Goal: Information Seeking & Learning: Learn about a topic

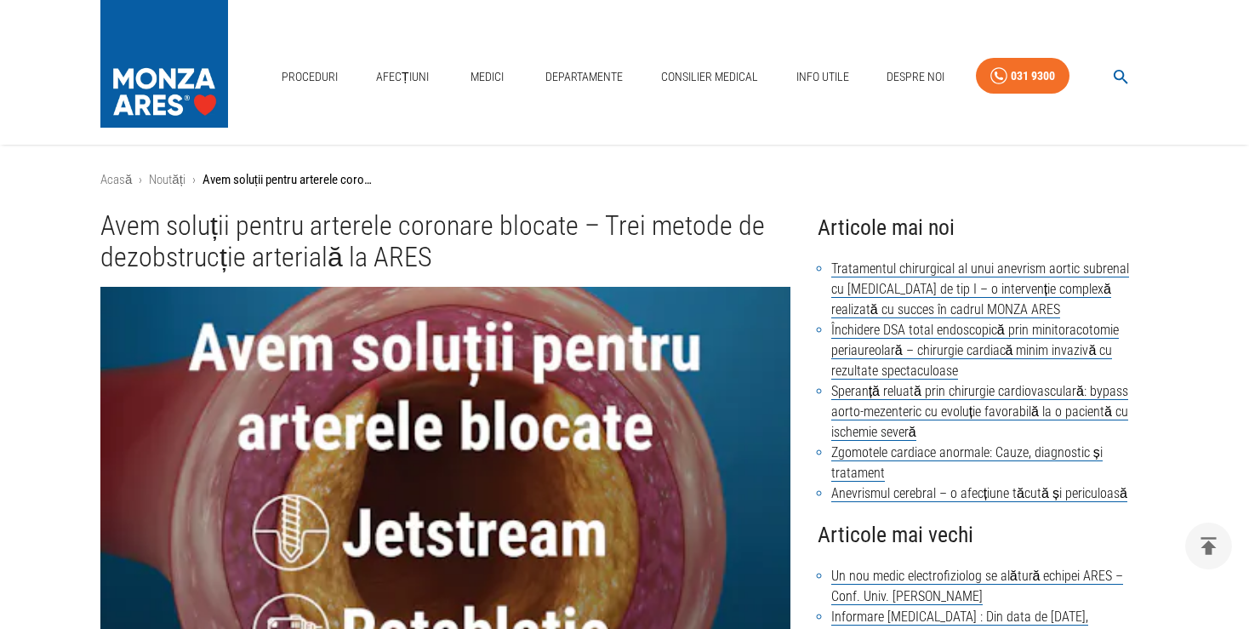
scroll to position [1977, 0]
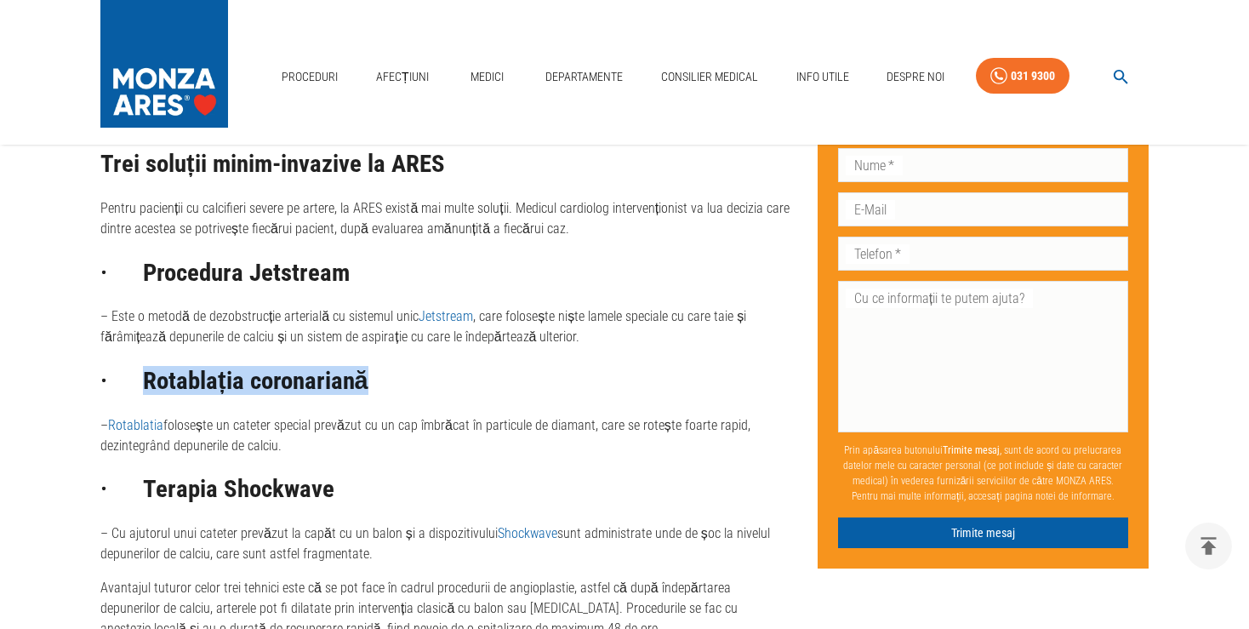
drag, startPoint x: 146, startPoint y: 382, endPoint x: 378, endPoint y: 388, distance: 232.4
click at [378, 388] on h2 "· Rotablația coronariană" at bounding box center [445, 381] width 690 height 27
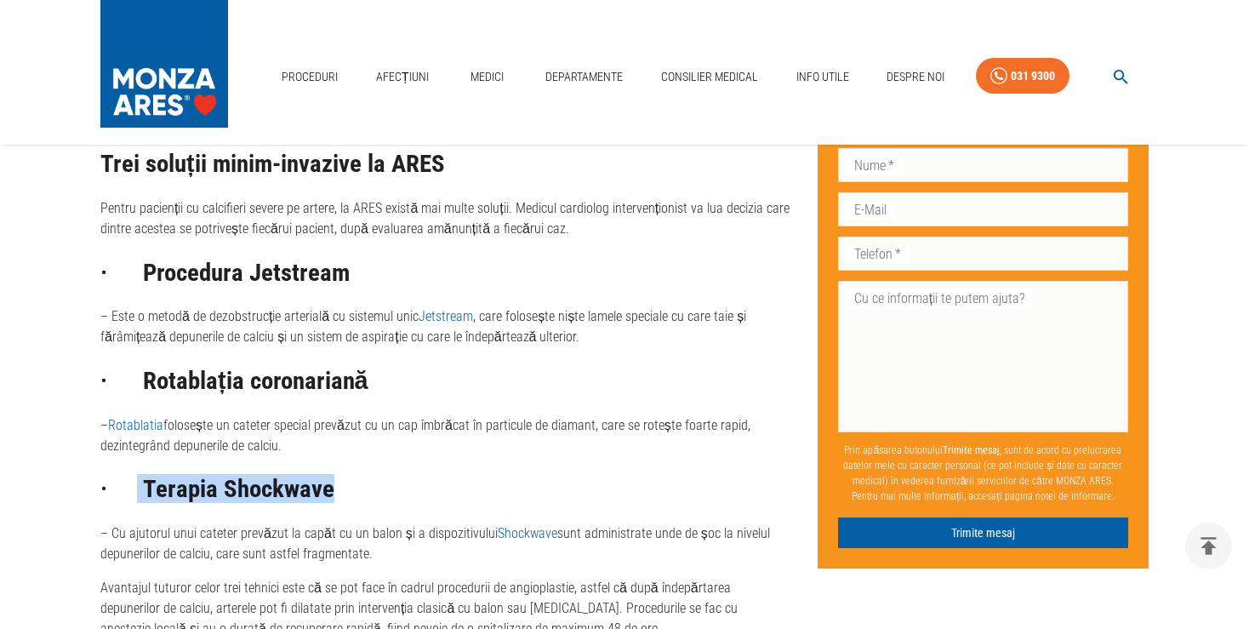
drag, startPoint x: 336, startPoint y: 493, endPoint x: 137, endPoint y: 497, distance: 199.2
click at [137, 497] on h2 "· Terapia Shockwave" at bounding box center [445, 489] width 690 height 27
click at [394, 479] on h2 "· Terapia Shockwave" at bounding box center [445, 489] width 690 height 27
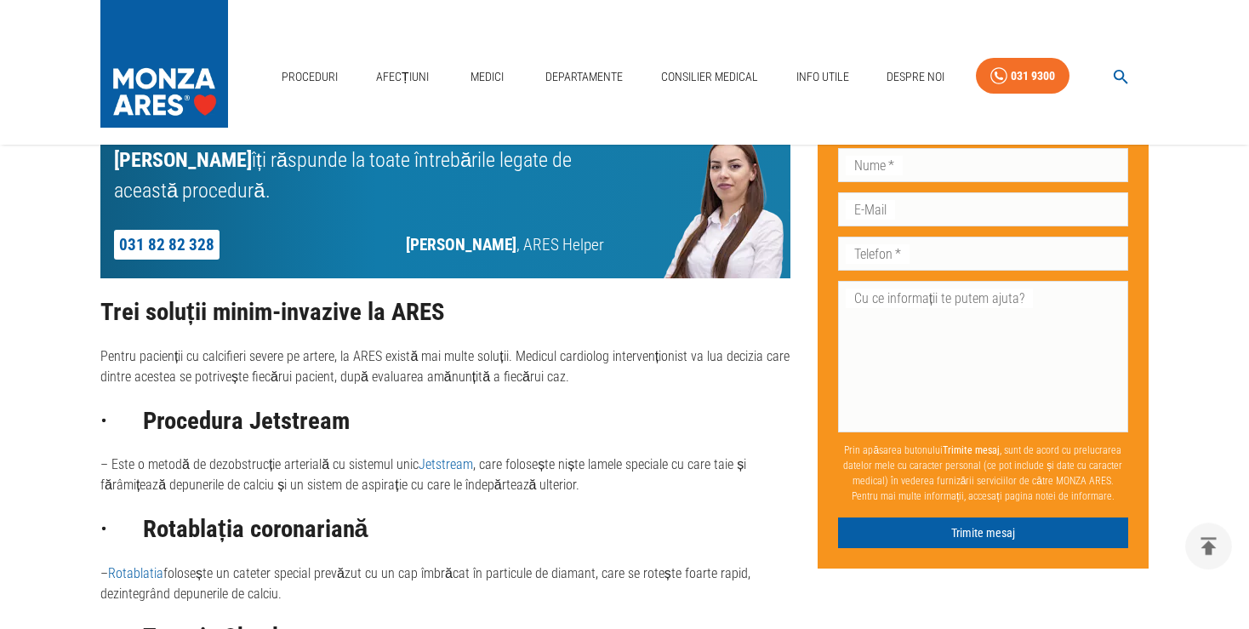
scroll to position [1798, 0]
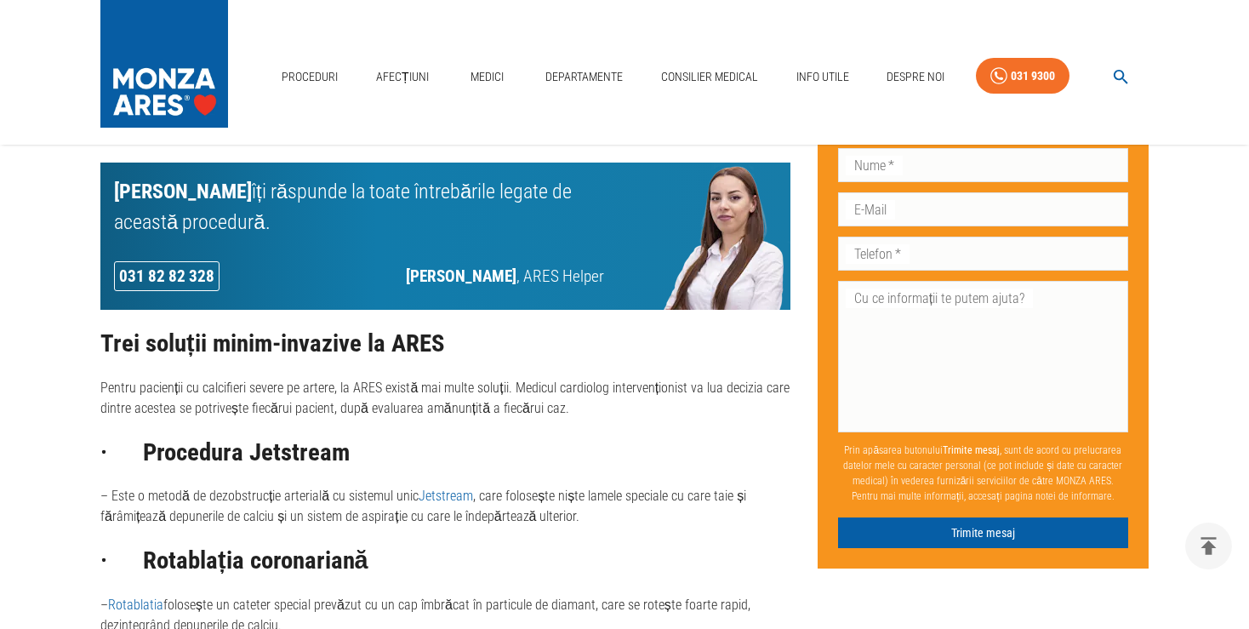
click at [189, 279] on link "031 82 82 328" at bounding box center [167, 276] width 106 height 30
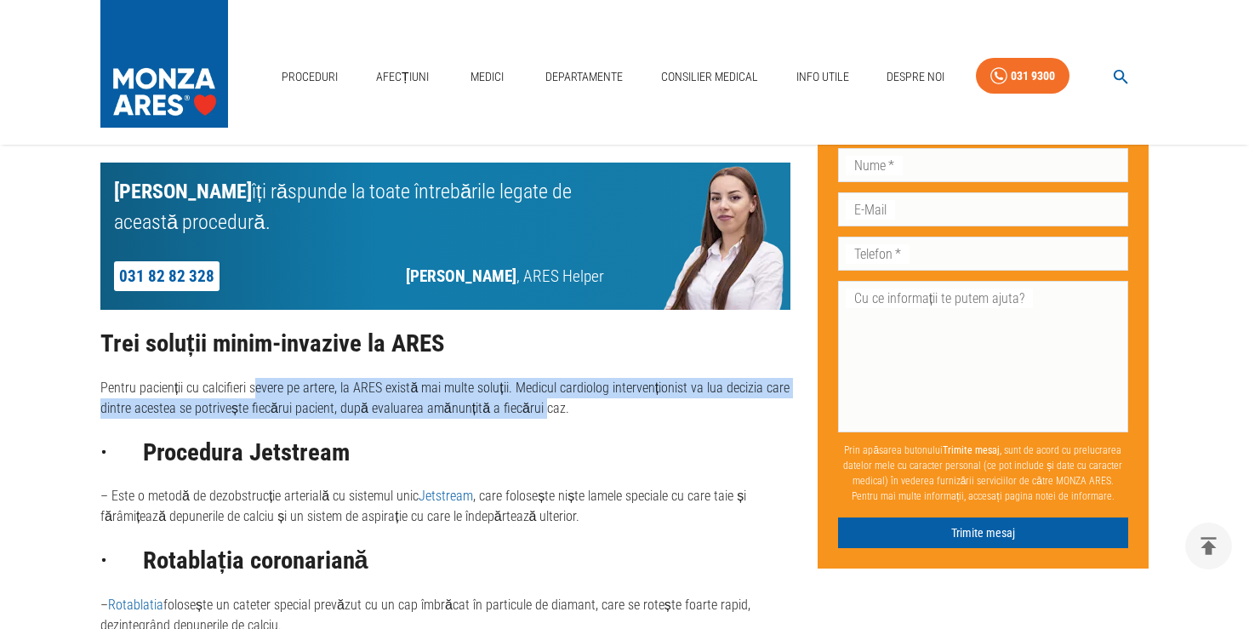
drag, startPoint x: 252, startPoint y: 389, endPoint x: 535, endPoint y: 403, distance: 282.9
click at [535, 403] on p "Pentru pacienții cu calcifieri severe pe artere, la ARES există mai multe soluț…" at bounding box center [445, 398] width 690 height 41
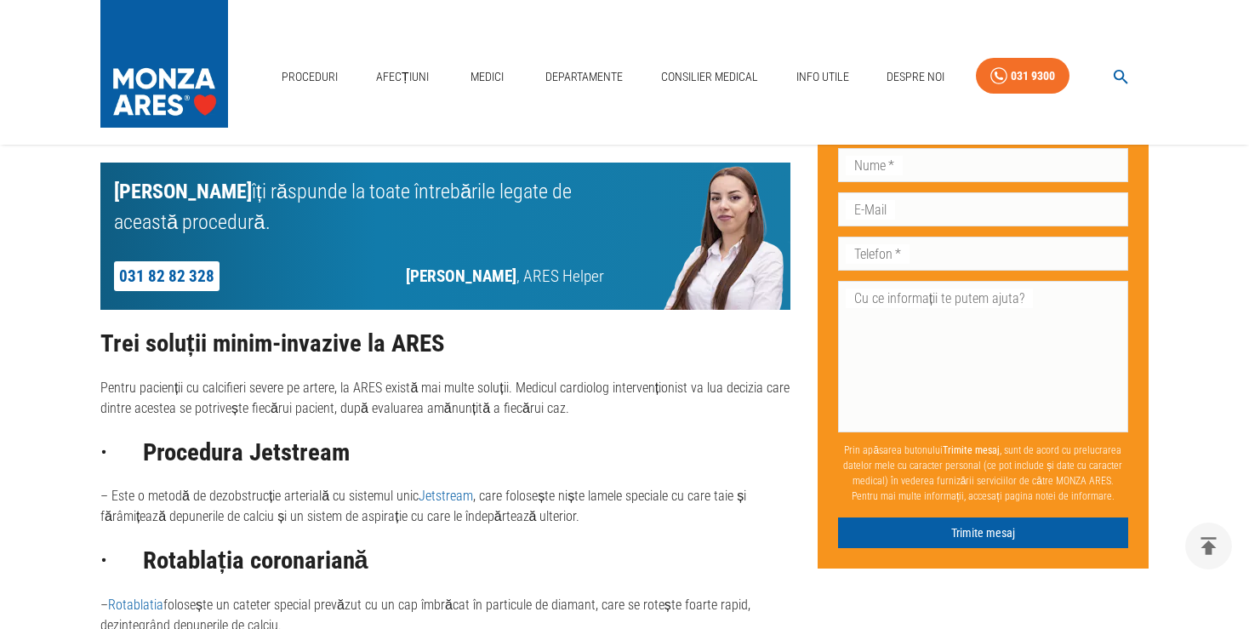
click at [473, 455] on h2 "· Procedura Jetstream" at bounding box center [445, 452] width 690 height 27
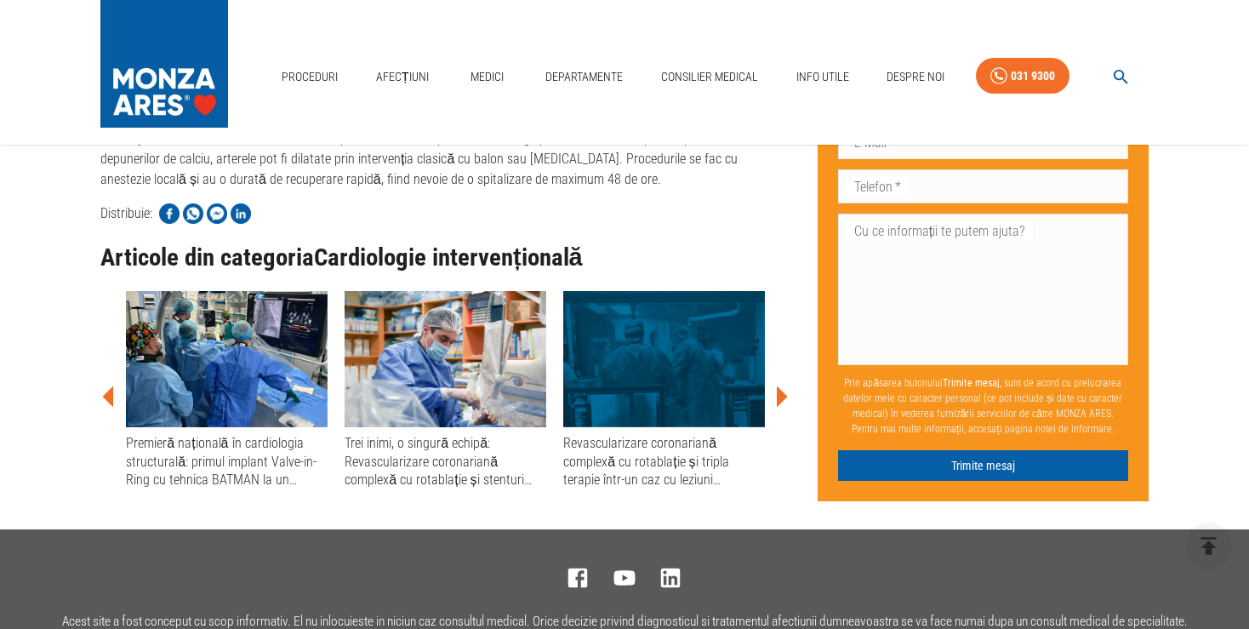
scroll to position [2247, 0]
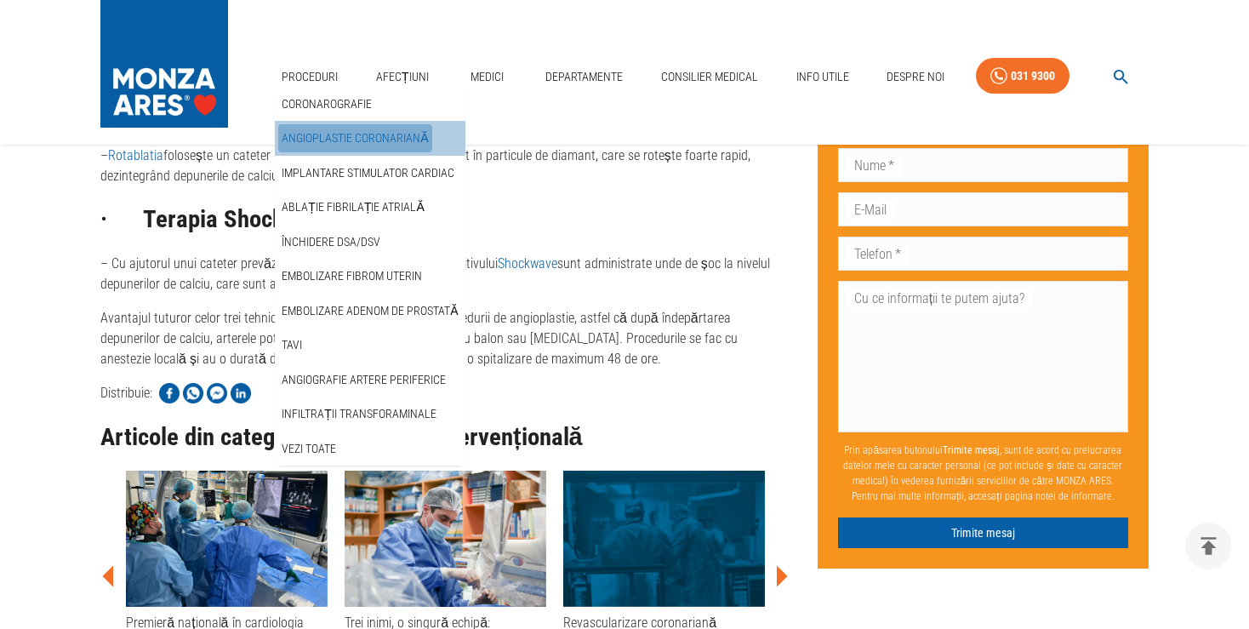
click at [380, 133] on link "Angioplastie coronariană" at bounding box center [354, 138] width 153 height 28
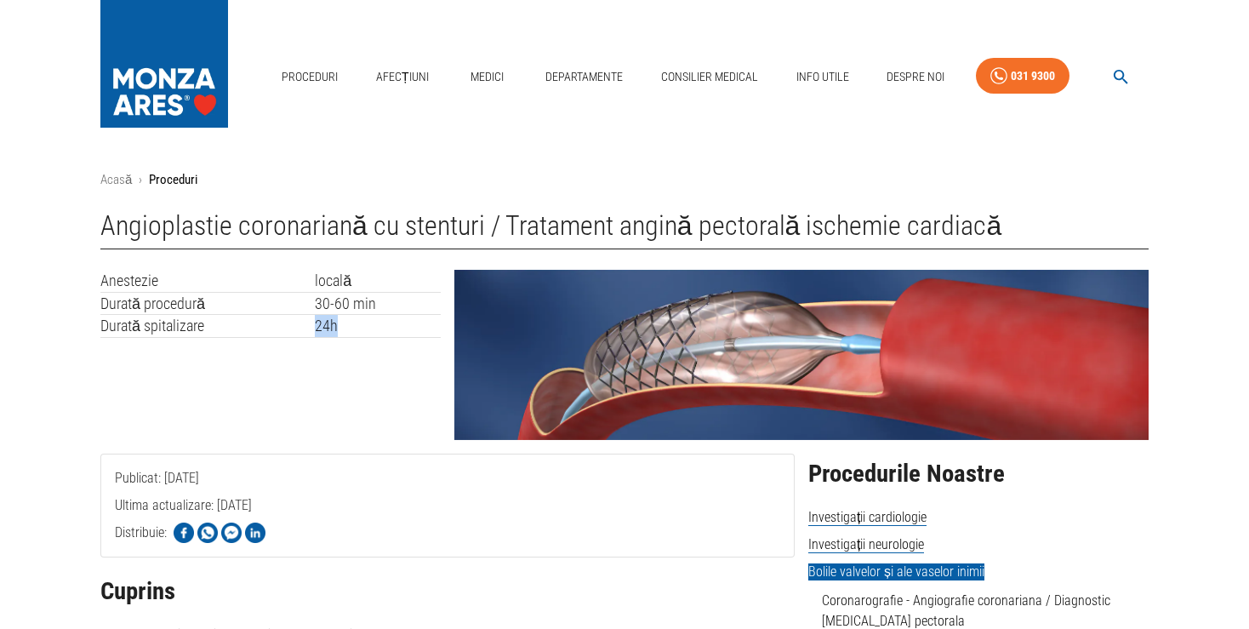
click at [317, 337] on table "Anestezie locală Durată procedură 30-60 min Durată spitalizare 24h" at bounding box center [270, 304] width 340 height 68
click at [293, 323] on td "Durată spitalizare" at bounding box center [207, 326] width 214 height 23
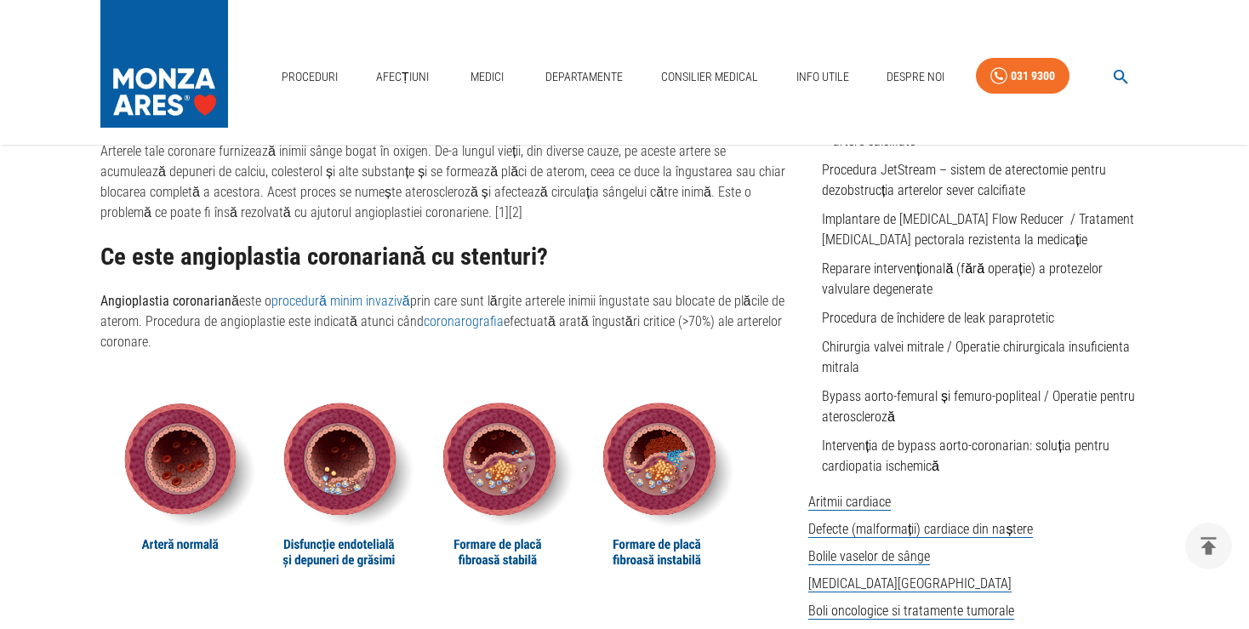
scroll to position [809, 0]
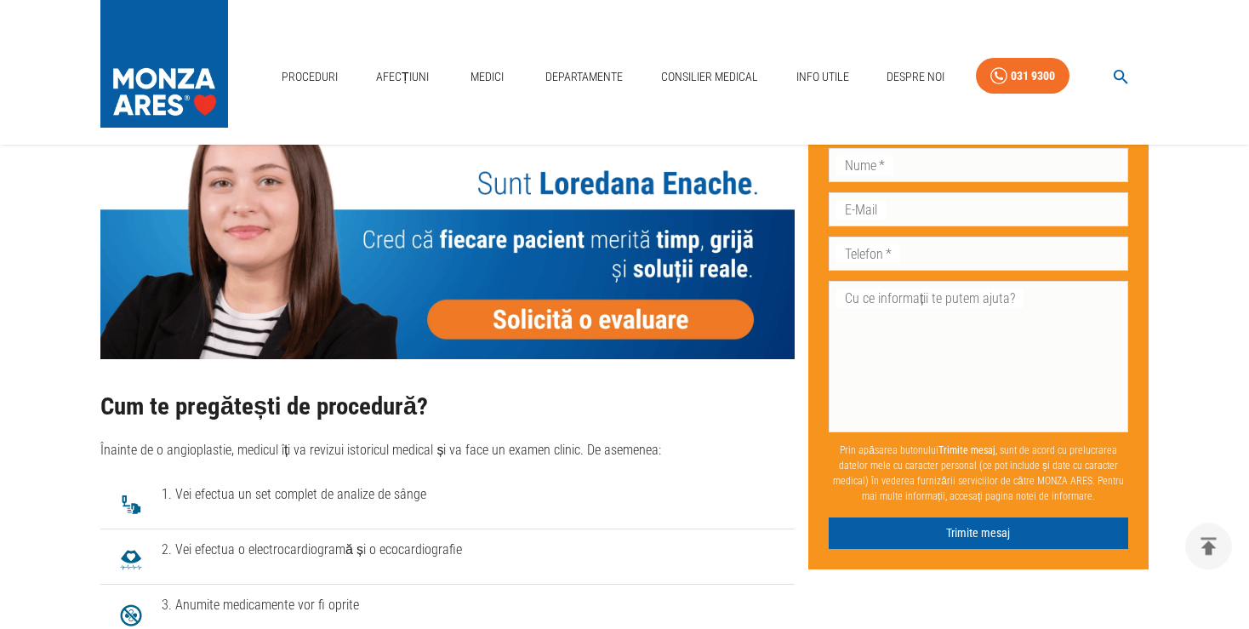
scroll to position [2786, 0]
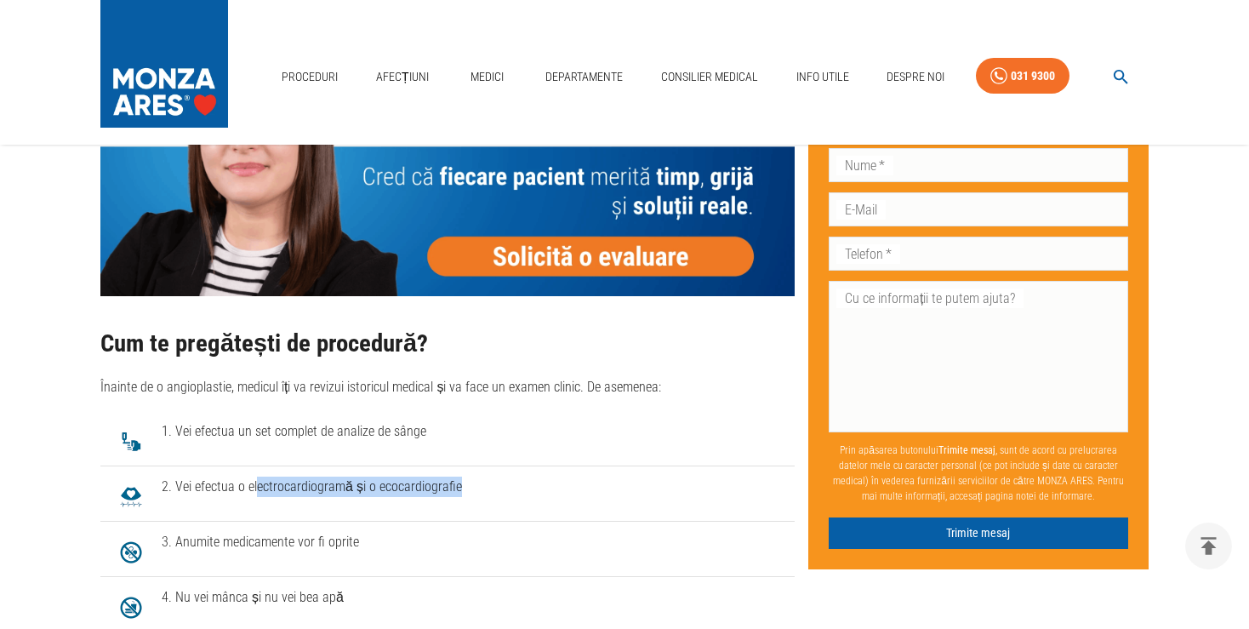
drag, startPoint x: 255, startPoint y: 472, endPoint x: 467, endPoint y: 474, distance: 211.9
click at [467, 477] on span "2. Vei efectua o electrocardiogramă și o ecocardiografie" at bounding box center [472, 487] width 620 height 20
click at [402, 482] on li "2. Vei efectua o electrocardiogramă și o ecocardiografie" at bounding box center [447, 493] width 695 height 55
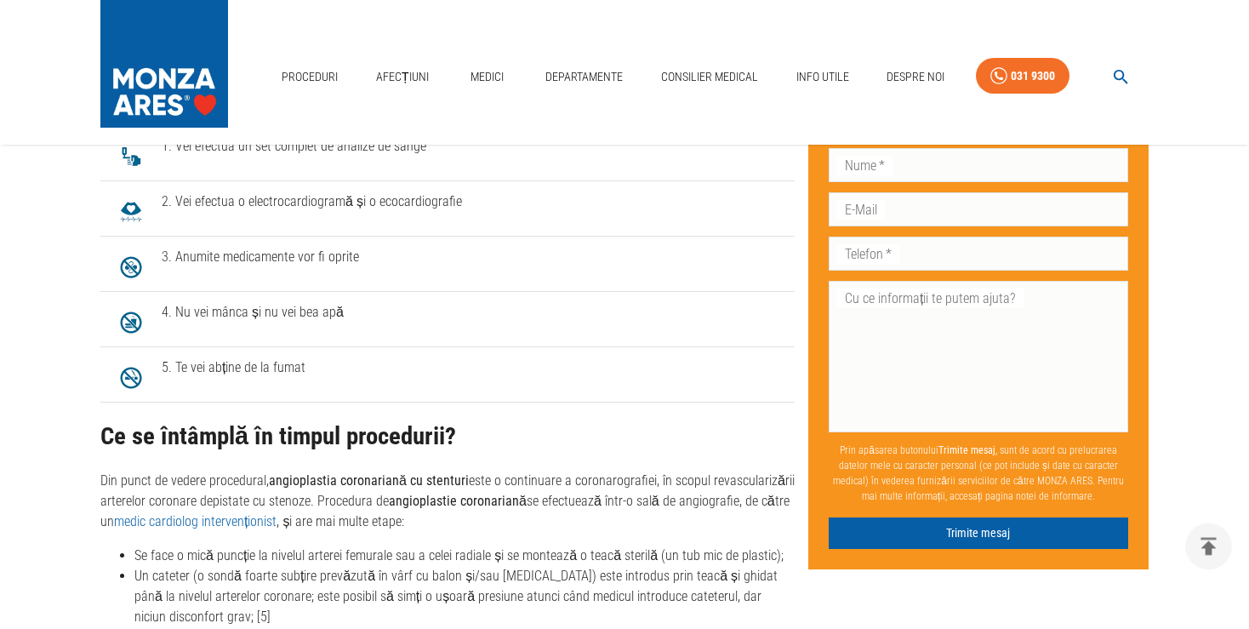
scroll to position [3146, 0]
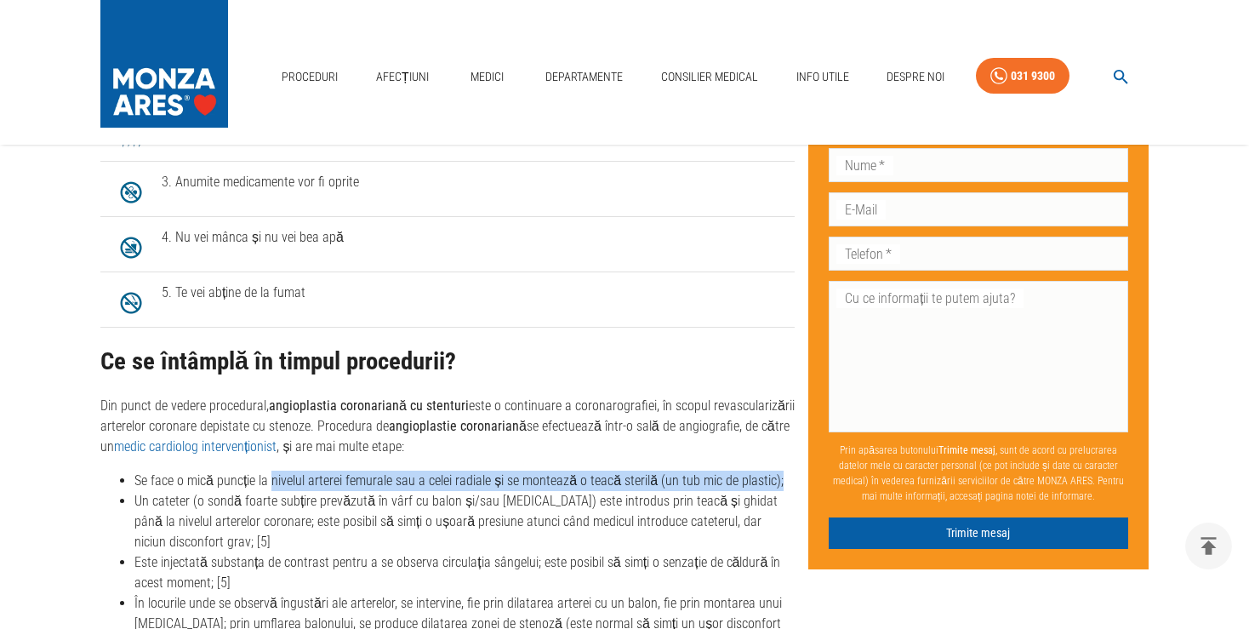
drag, startPoint x: 268, startPoint y: 465, endPoint x: 784, endPoint y: 466, distance: 515.8
click at [784, 471] on li "Se face o mică puncție la nivelul arterei femurale sau a celei radiale și se mo…" at bounding box center [464, 481] width 660 height 20
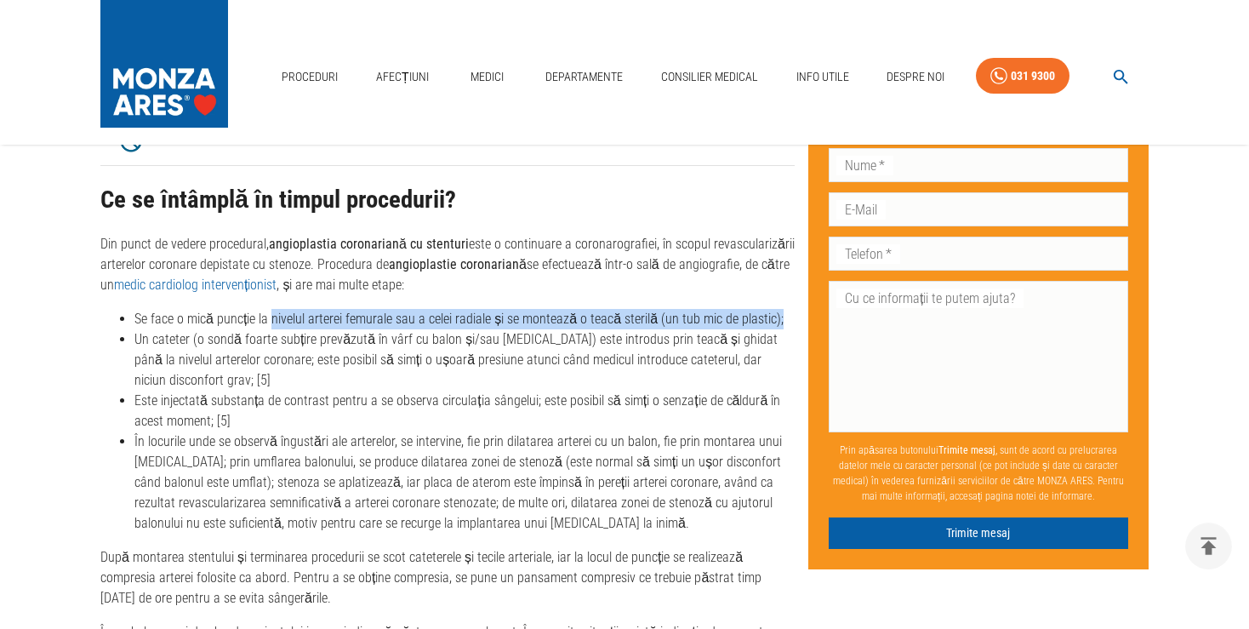
scroll to position [3325, 0]
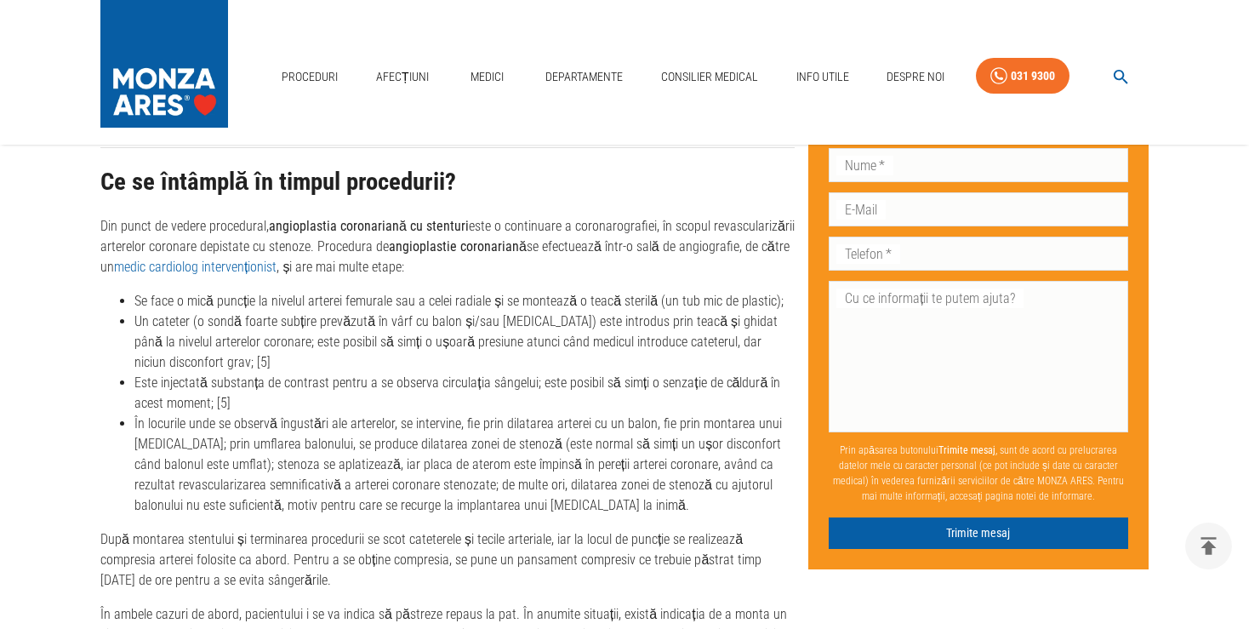
click at [203, 312] on li "Un cateter (o sondă foarte subțire prevăzută în vârf cu balon și/sau [MEDICAL_D…" at bounding box center [464, 342] width 660 height 61
drag, startPoint x: 216, startPoint y: 368, endPoint x: 260, endPoint y: 373, distance: 43.7
click at [260, 373] on li "Este injectată substanța de contrast pentru a se observa circulația sângelui; e…" at bounding box center [464, 393] width 660 height 41
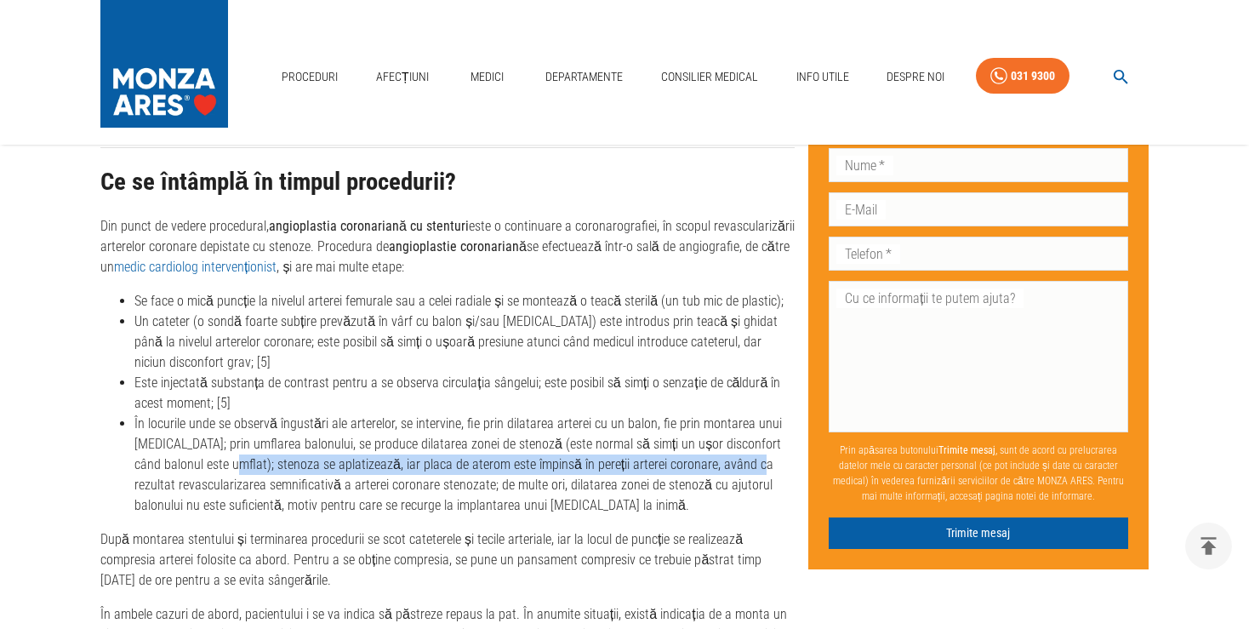
drag, startPoint x: 210, startPoint y: 449, endPoint x: 727, endPoint y: 448, distance: 516.6
click at [727, 448] on li "În locurile unde se observă îngustări ale arterelor, se intervine, fie prin dil…" at bounding box center [464, 465] width 660 height 102
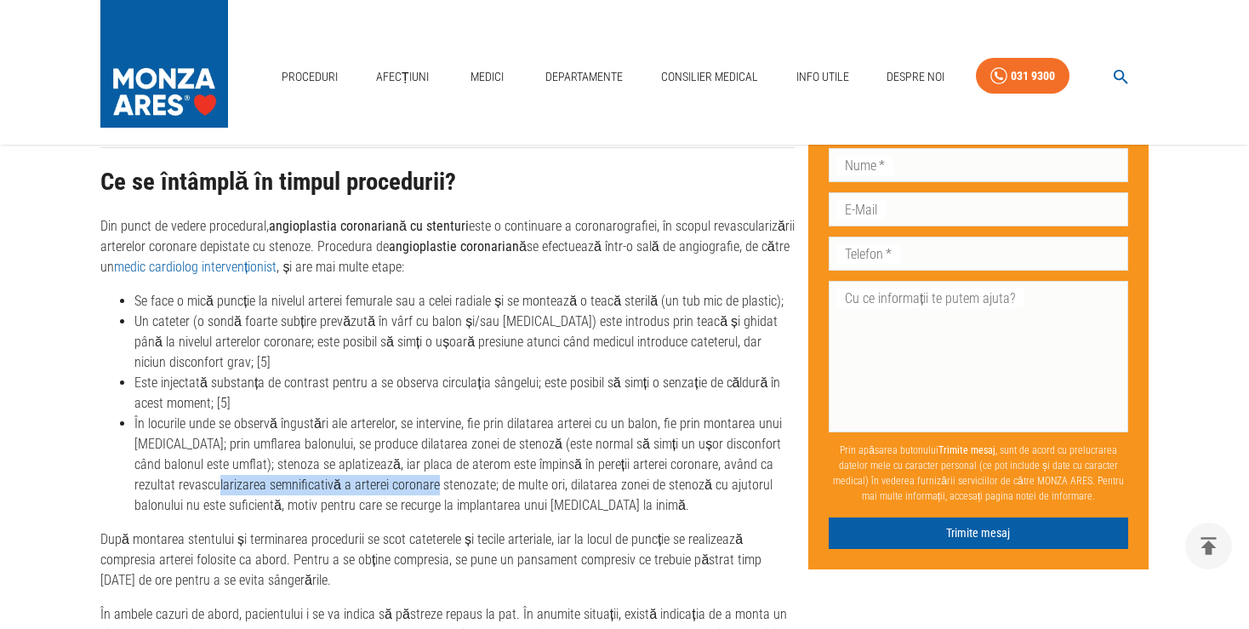
drag, startPoint x: 220, startPoint y: 469, endPoint x: 437, endPoint y: 475, distance: 218.0
click at [437, 475] on li "În locurile unde se observă îngustări ale arterelor, se intervine, fie prin dil…" at bounding box center [464, 465] width 660 height 102
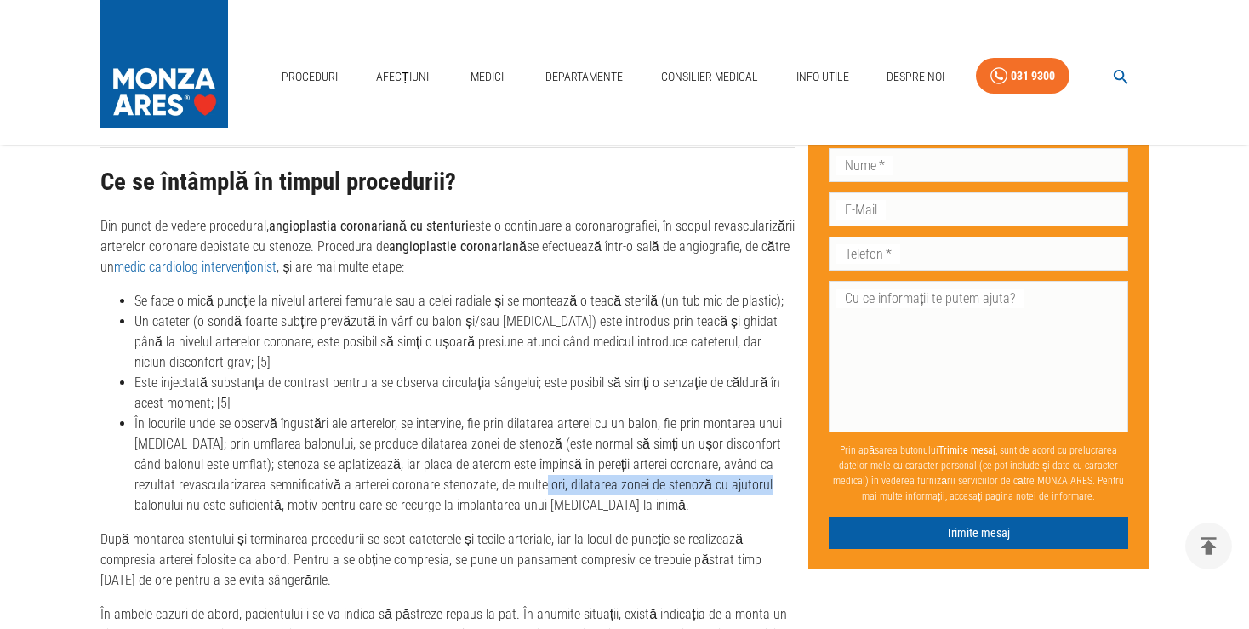
drag, startPoint x: 531, startPoint y: 468, endPoint x: 762, endPoint y: 472, distance: 230.7
click at [762, 472] on li "În locurile unde se observă îngustări ale arterelor, se intervine, fie prin dil…" at bounding box center [464, 465] width 660 height 102
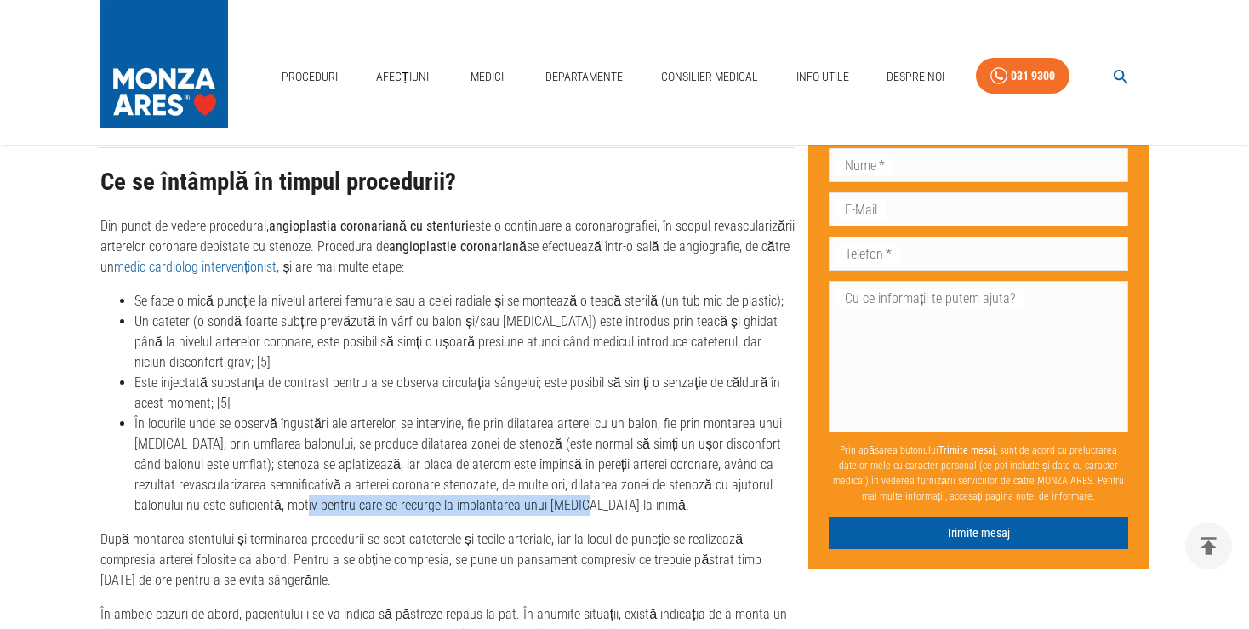
drag, startPoint x: 282, startPoint y: 492, endPoint x: 551, endPoint y: 498, distance: 269.0
click at [551, 498] on li "În locurile unde se observă îngustări ale arterelor, se intervine, fie prin dil…" at bounding box center [464, 465] width 660 height 102
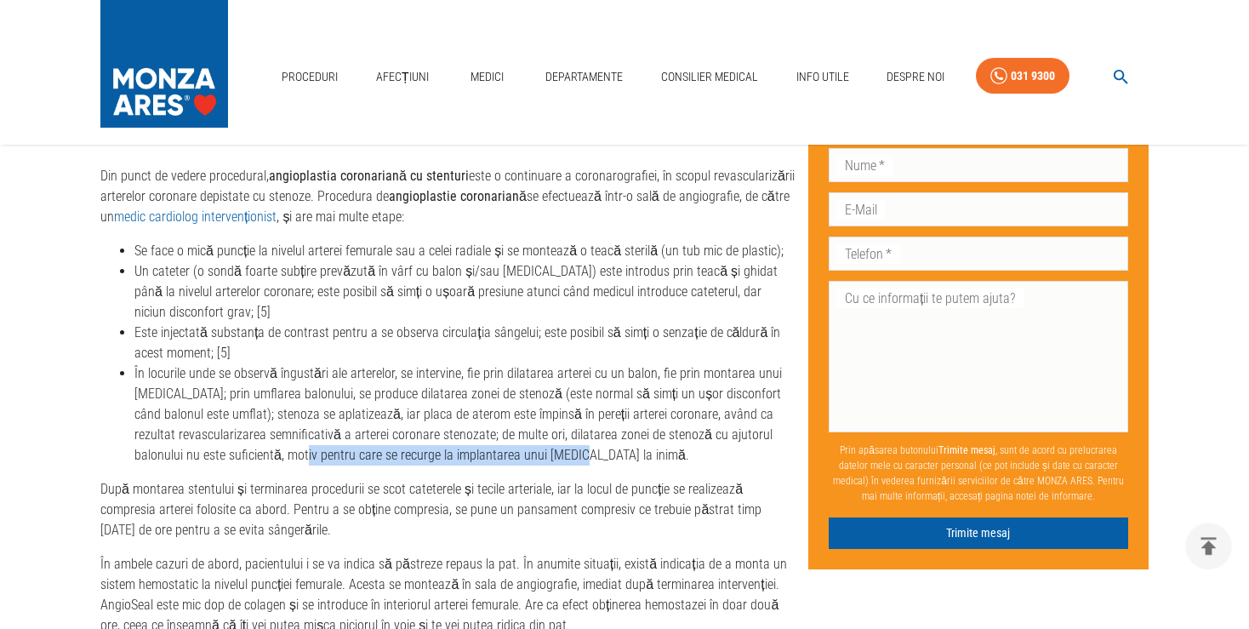
scroll to position [3415, 0]
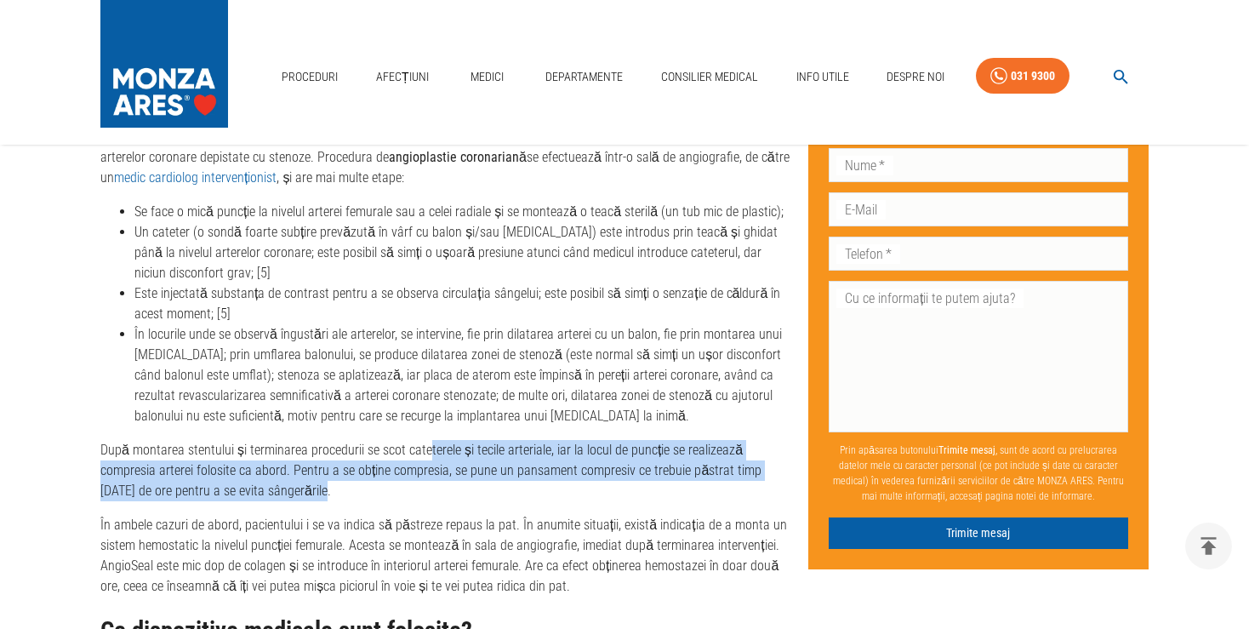
drag, startPoint x: 423, startPoint y: 431, endPoint x: 766, endPoint y: 475, distance: 345.8
click at [766, 475] on p "După montarea stentului și terminarea procedurii se scot cateterele și tecile a…" at bounding box center [447, 470] width 695 height 61
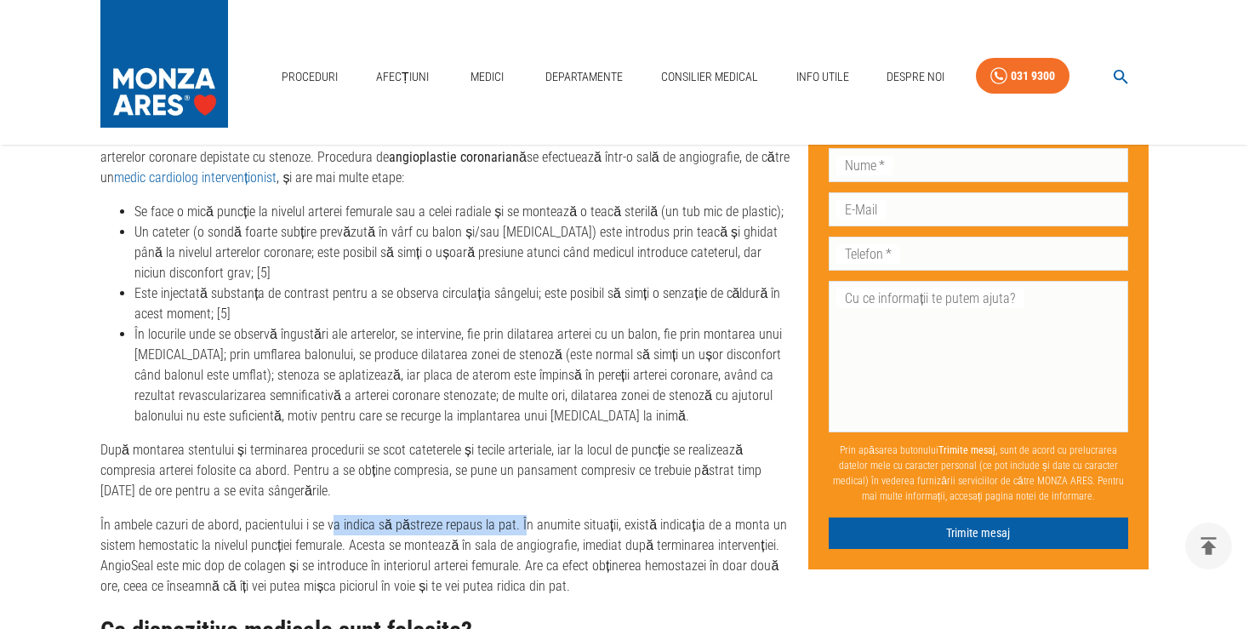
drag, startPoint x: 328, startPoint y: 513, endPoint x: 517, endPoint y: 509, distance: 189.8
click at [517, 515] on p "În ambele cazuri de abord, pacientului i se va indica să păstreze repaus la pat…" at bounding box center [447, 556] width 695 height 82
drag, startPoint x: 226, startPoint y: 530, endPoint x: 342, endPoint y: 528, distance: 115.8
click at [342, 528] on p "În ambele cazuri de abord, pacientului i se va indica să păstreze repaus la pat…" at bounding box center [447, 556] width 695 height 82
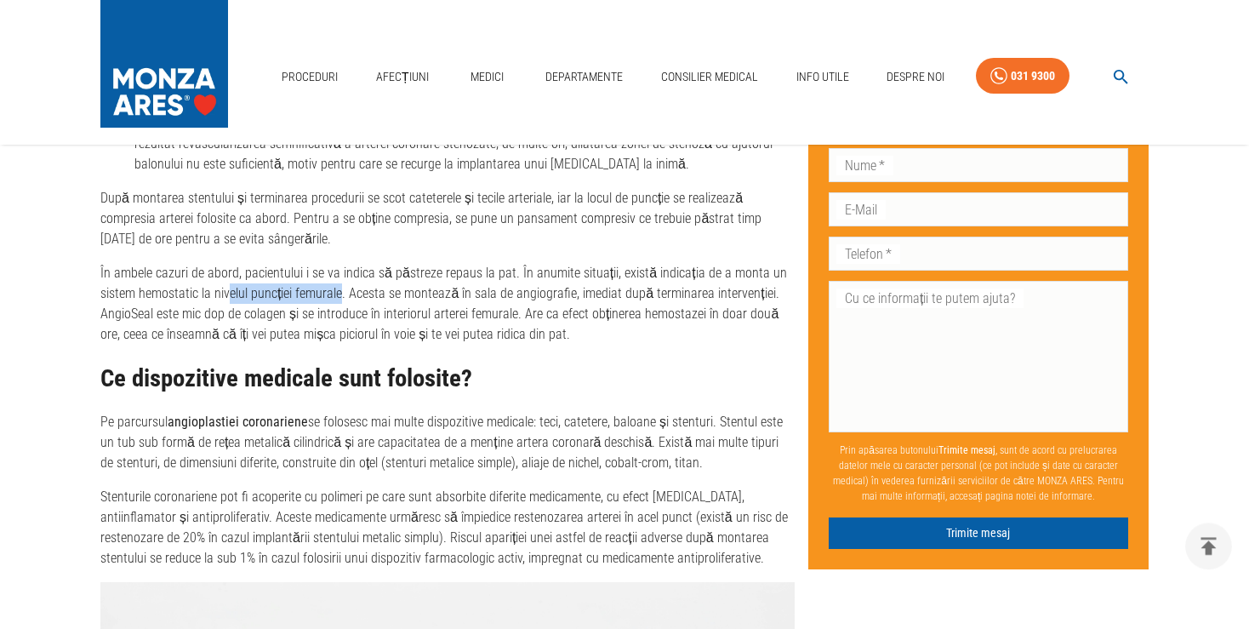
scroll to position [3685, 0]
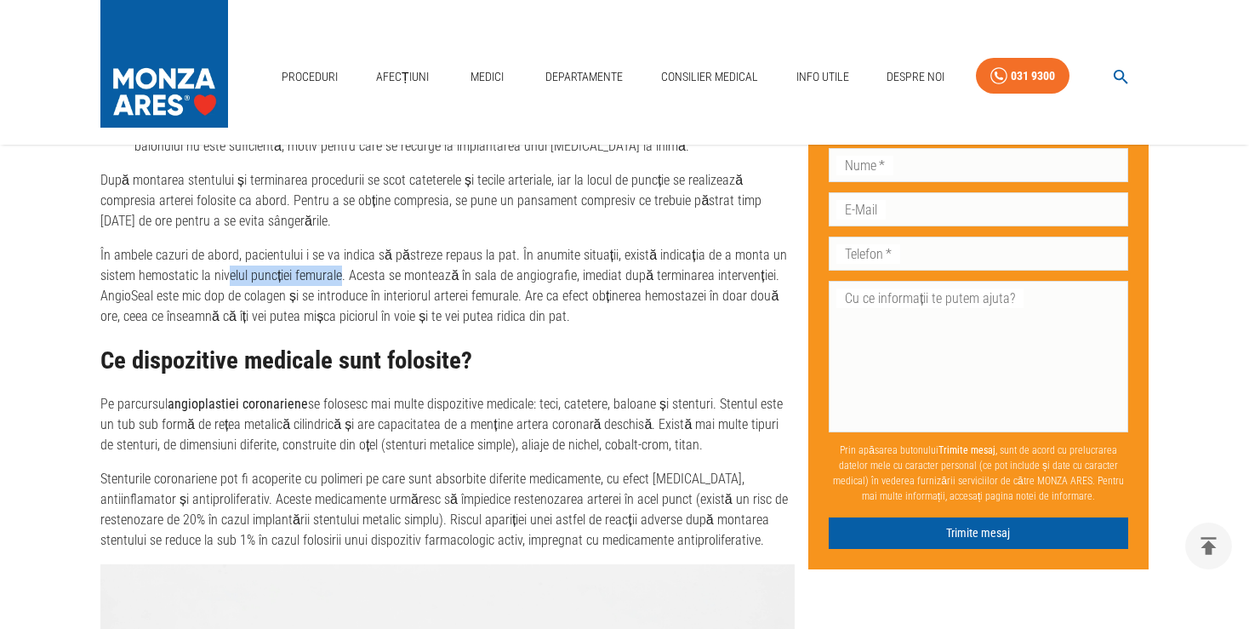
drag, startPoint x: 547, startPoint y: 389, endPoint x: 765, endPoint y: 432, distance: 222.2
click at [765, 432] on p "Pe parcursul angioplastiei coronariene se folosesc mai multe dispozitive medica…" at bounding box center [447, 424] width 695 height 61
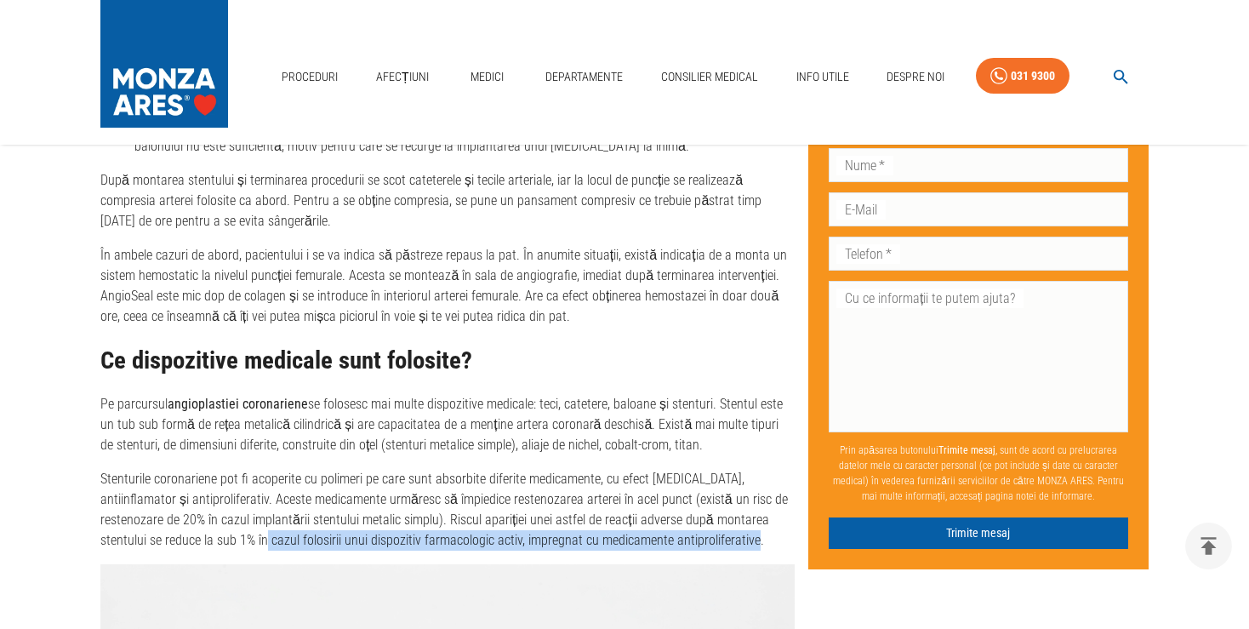
drag, startPoint x: 271, startPoint y: 519, endPoint x: 762, endPoint y: 529, distance: 491.2
click at [762, 529] on p "Stenturile coronariene pot fi acoperite cu polimeri pe care sunt absorbite dife…" at bounding box center [447, 510] width 695 height 82
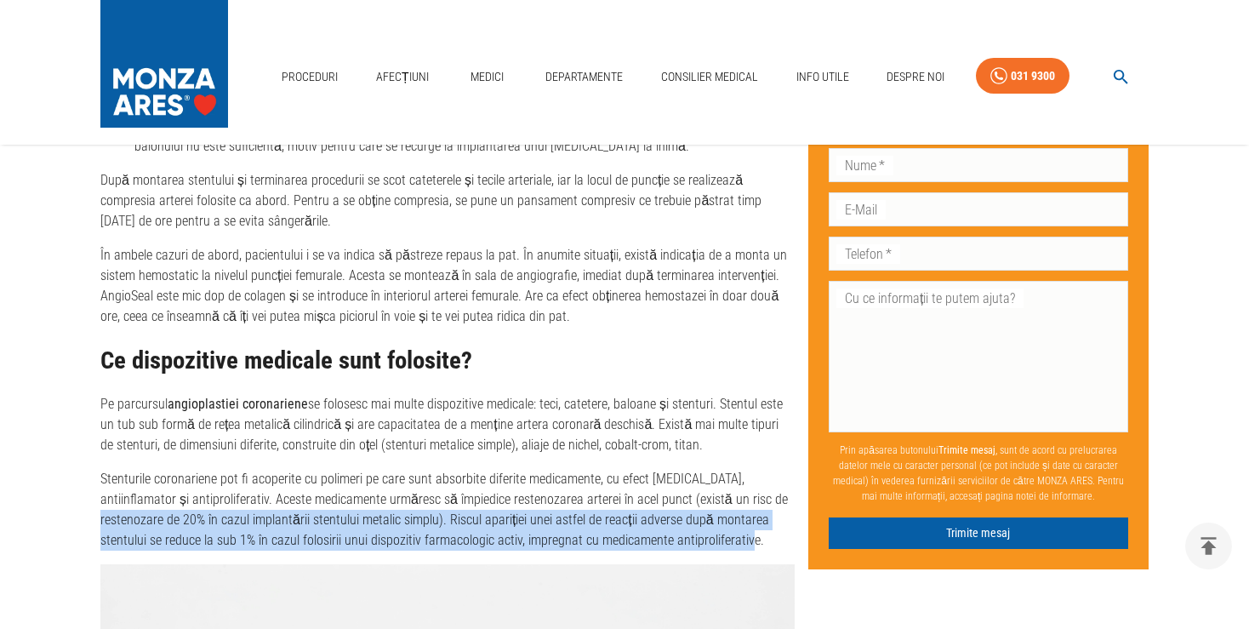
drag, startPoint x: 106, startPoint y: 504, endPoint x: 753, endPoint y: 522, distance: 647.1
click at [753, 522] on p "Stenturile coronariene pot fi acoperite cu polimeri pe care sunt absorbite dife…" at bounding box center [447, 510] width 695 height 82
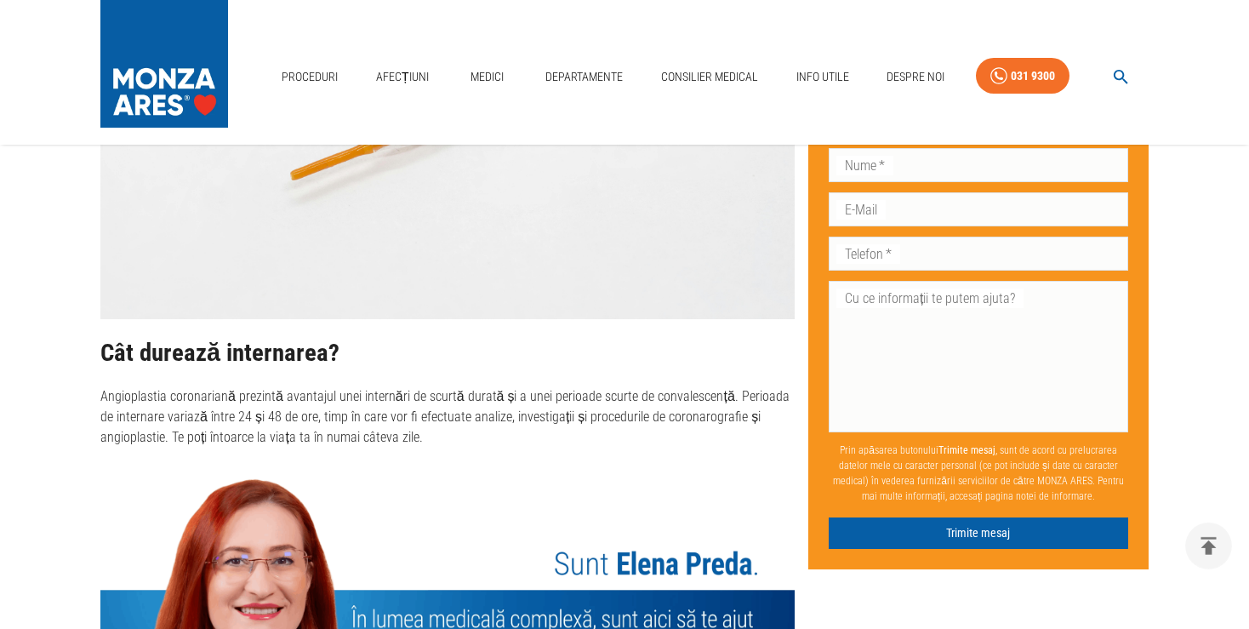
scroll to position [4404, 0]
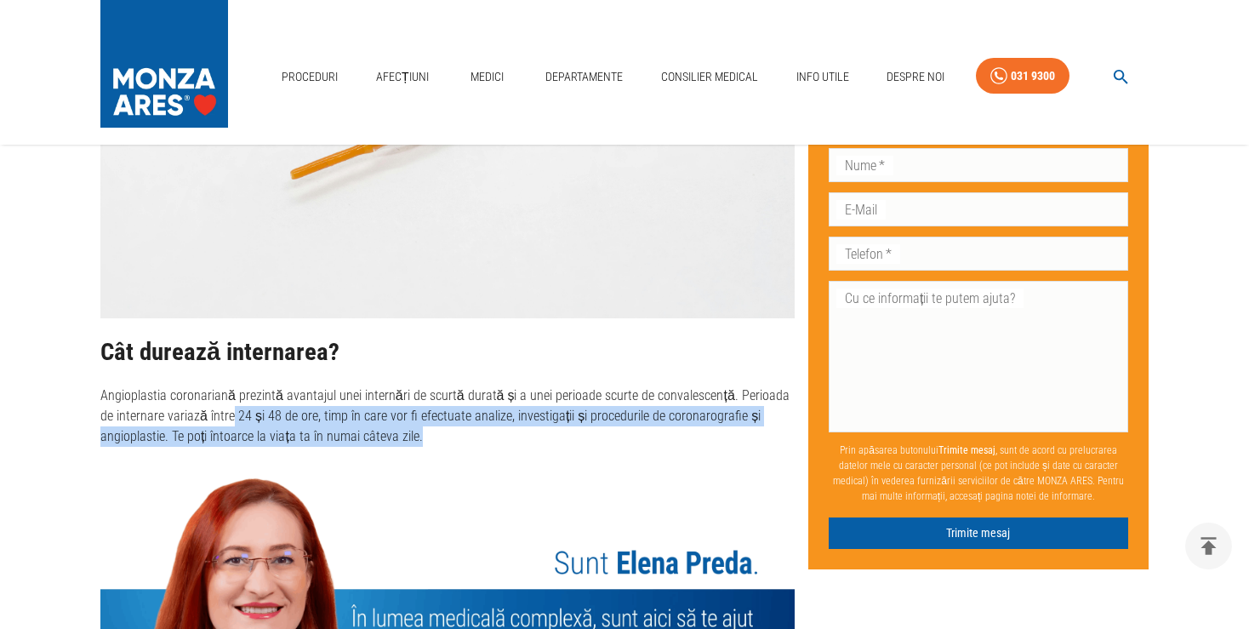
drag, startPoint x: 213, startPoint y: 397, endPoint x: 435, endPoint y: 445, distance: 227.4
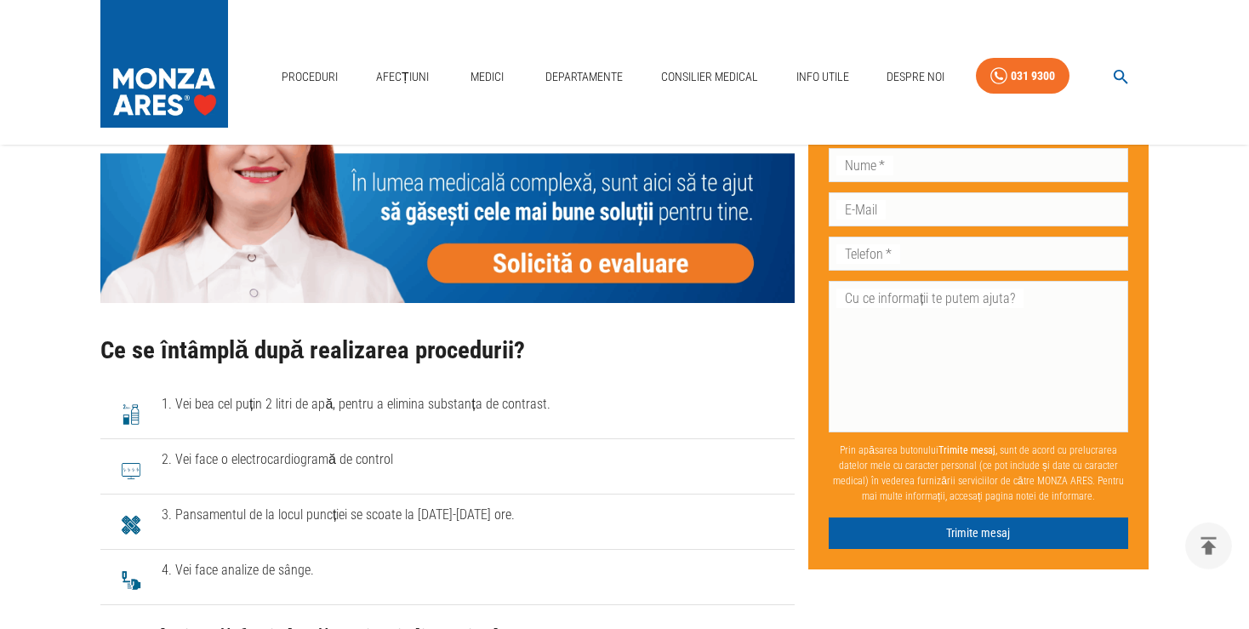
scroll to position [4853, 0]
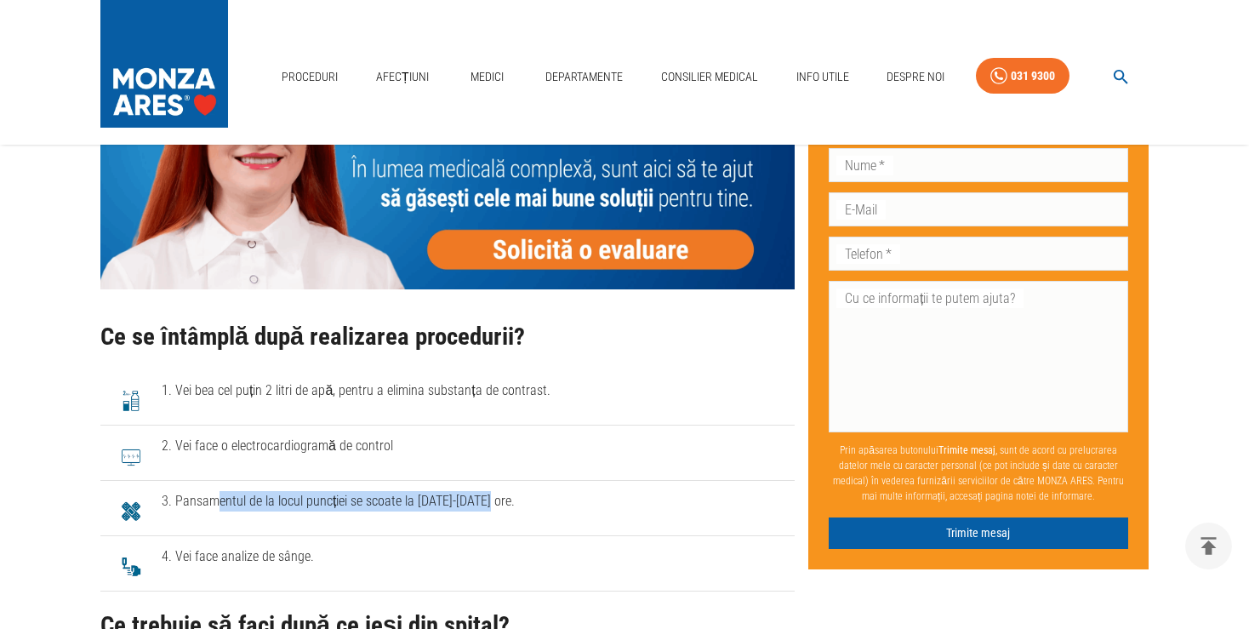
drag, startPoint x: 220, startPoint y: 494, endPoint x: 483, endPoint y: 495, distance: 263.9
click at [483, 495] on span "3. Pansamentul de la locul puncției se scoate la [DATE]-[DATE] ore." at bounding box center [472, 501] width 620 height 20
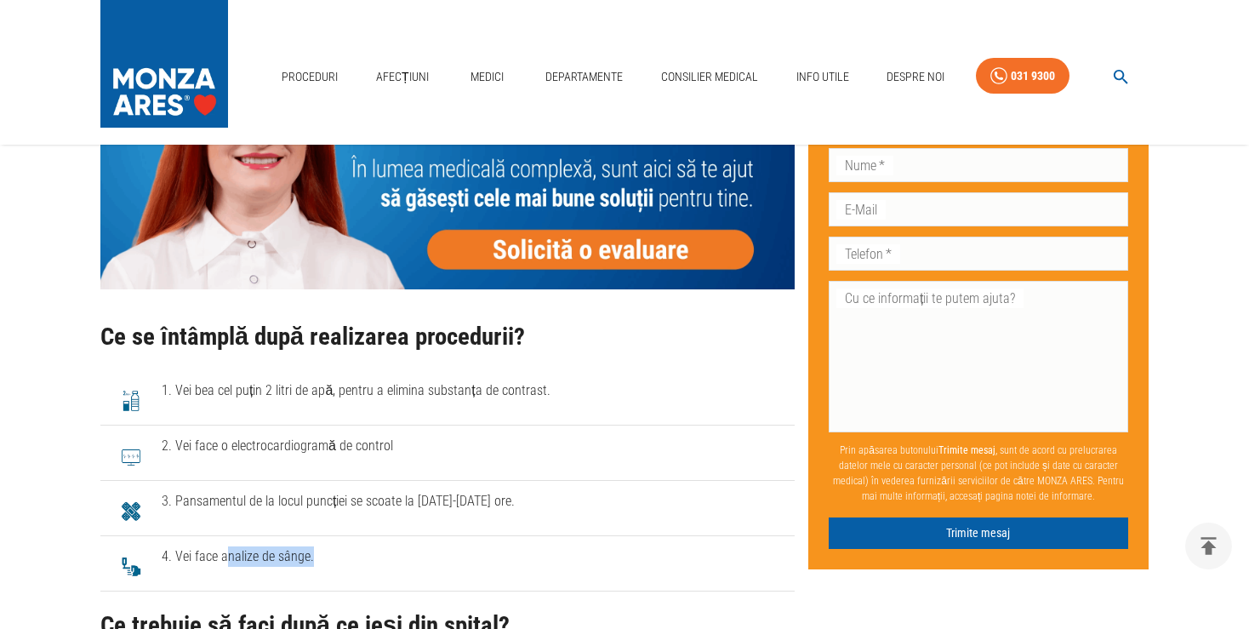
drag, startPoint x: 227, startPoint y: 535, endPoint x: 321, endPoint y: 536, distance: 93.6
click at [321, 546] on span "4. Vei face analize de sânge." at bounding box center [472, 556] width 620 height 20
click at [366, 547] on span "4. Vei face analize de sânge." at bounding box center [472, 556] width 620 height 20
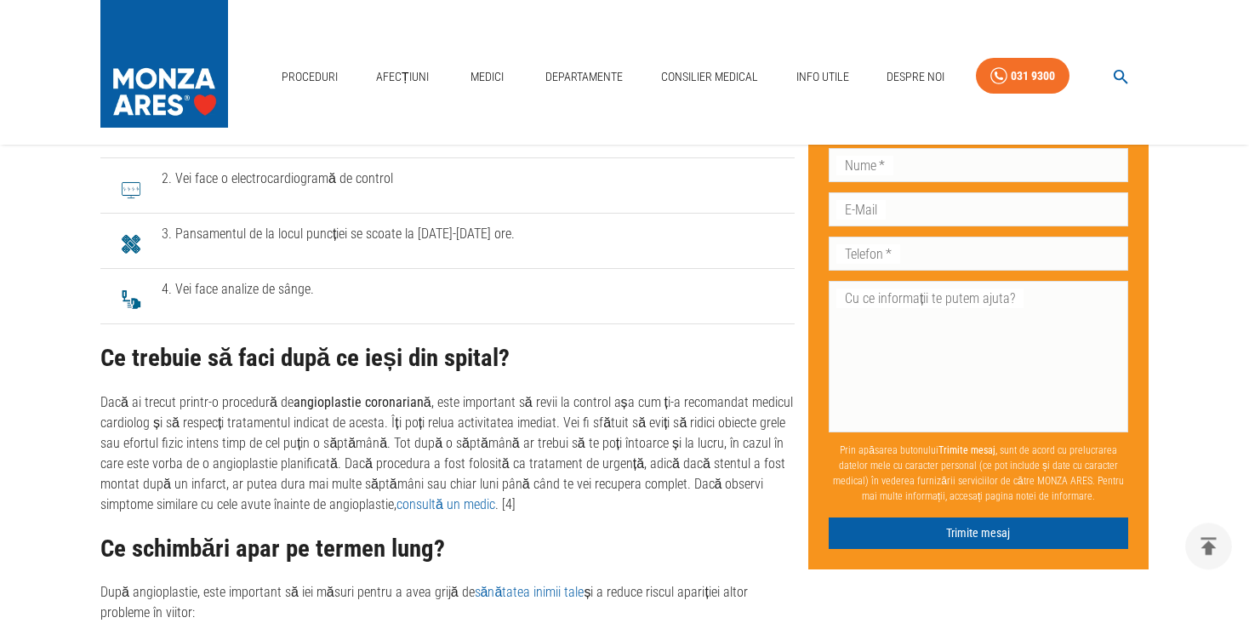
scroll to position [5123, 0]
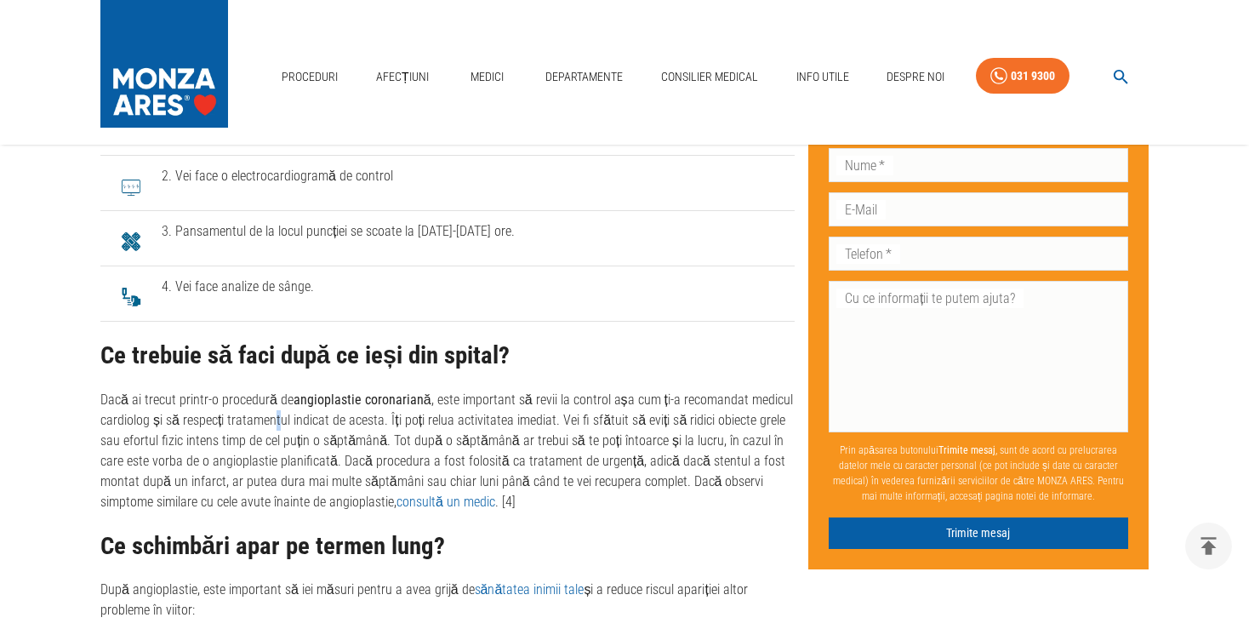
click at [279, 397] on p "Dacă ai trecut printr-o procedură de angioplastie coronariană , este important …" at bounding box center [447, 451] width 695 height 123
drag, startPoint x: 393, startPoint y: 401, endPoint x: 542, endPoint y: 412, distance: 149.4
click at [542, 412] on p "Dacă ai trecut printr-o procedură de angioplastie coronariană , este important …" at bounding box center [447, 451] width 695 height 123
drag, startPoint x: 604, startPoint y: 469, endPoint x: 747, endPoint y: 483, distance: 143.6
click at [747, 483] on p "Dacă ai trecut printr-o procedură de angioplastie coronariană , este important …" at bounding box center [447, 451] width 695 height 123
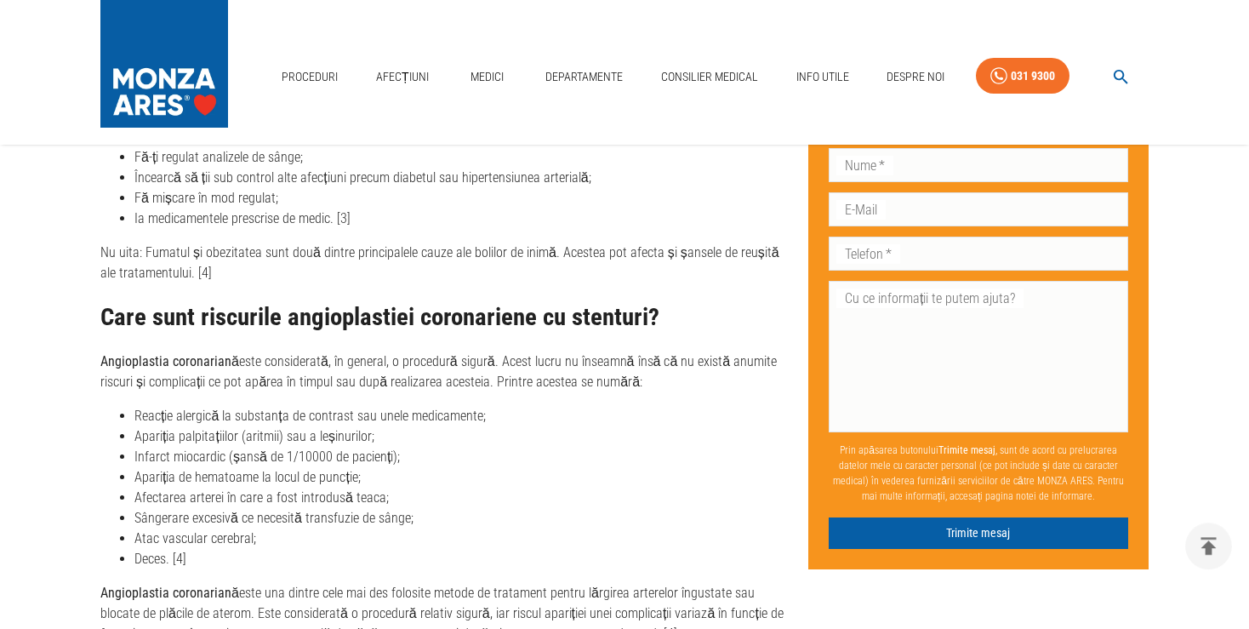
scroll to position [5752, 0]
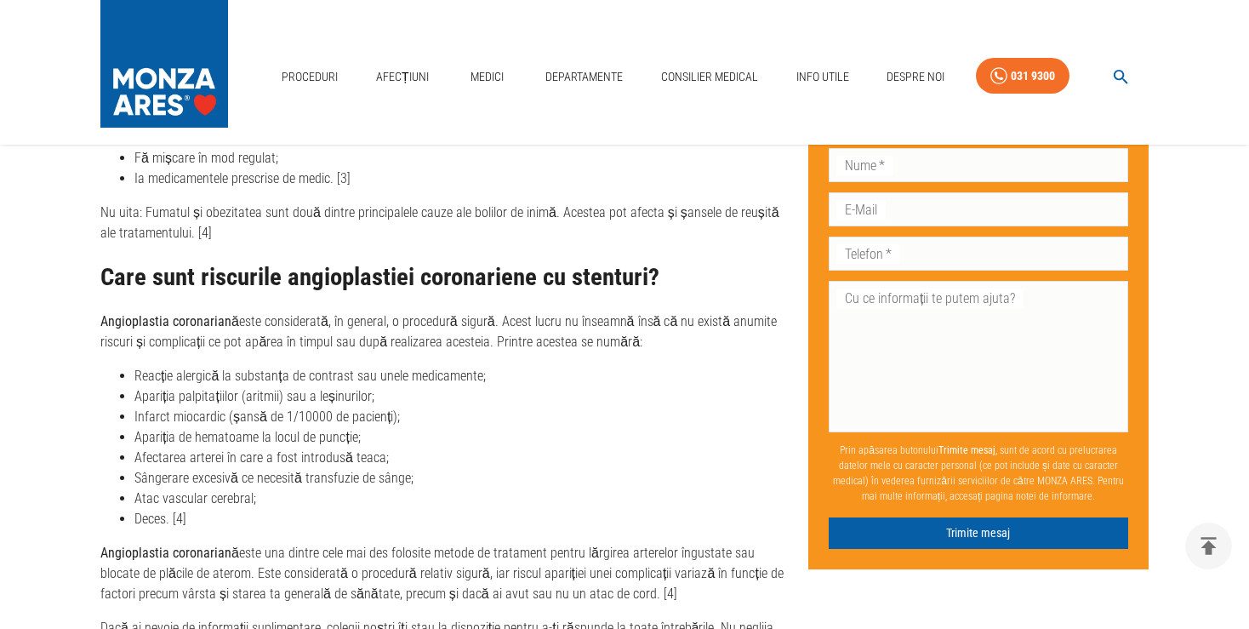
drag, startPoint x: 231, startPoint y: 308, endPoint x: 680, endPoint y: 324, distance: 449.7
click at [681, 312] on p "Angioplastia coronariană este considerată, în general, o procedură sigură. Aces…" at bounding box center [447, 332] width 695 height 41
click at [677, 366] on li "Reacție alergică la substanța de contrast sau unele medicamente;" at bounding box center [464, 376] width 660 height 20
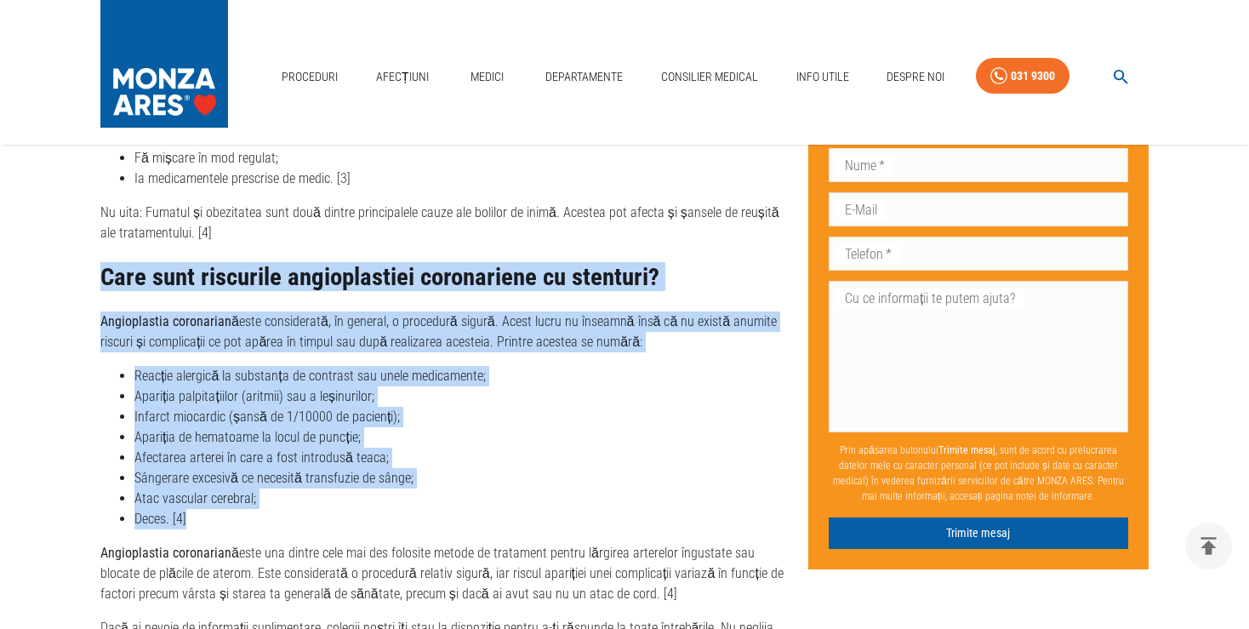
drag, startPoint x: 106, startPoint y: 241, endPoint x: 323, endPoint y: 487, distance: 328.0
click at [323, 487] on div "Care sunt riscurile angioplastiei coronariene cu stenturi? Angioplastia coronar…" at bounding box center [447, 536] width 695 height 544
copy div "Care sunt riscurile angioplastiei coronariene cu stenturi? Angioplastia coronar…"
click at [426, 427] on li "Apariția de hematoame la locul de puncție;" at bounding box center [464, 437] width 660 height 20
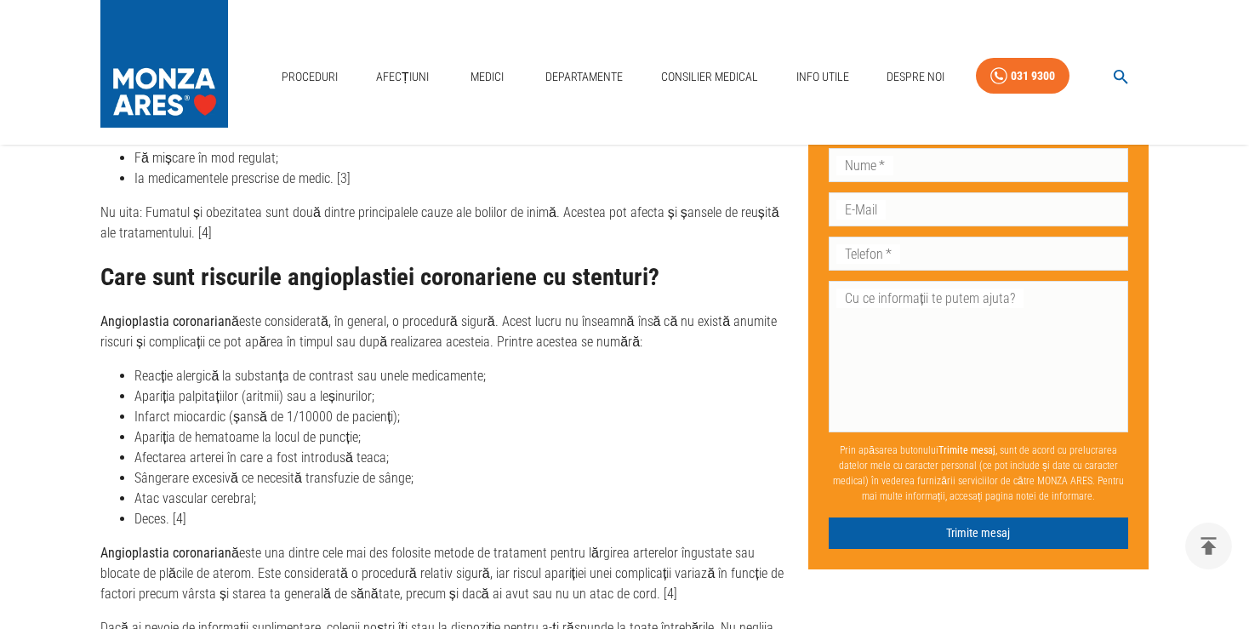
drag, startPoint x: 192, startPoint y: 567, endPoint x: 631, endPoint y: 566, distance: 438.3
click at [631, 566] on p "Angioplastia coronariană este una dintre cele mai des folosite metode de tratam…" at bounding box center [447, 573] width 695 height 61
click at [653, 563] on p "Angioplastia coronariană este una dintre cele mai des folosite metode de tratam…" at bounding box center [447, 573] width 695 height 61
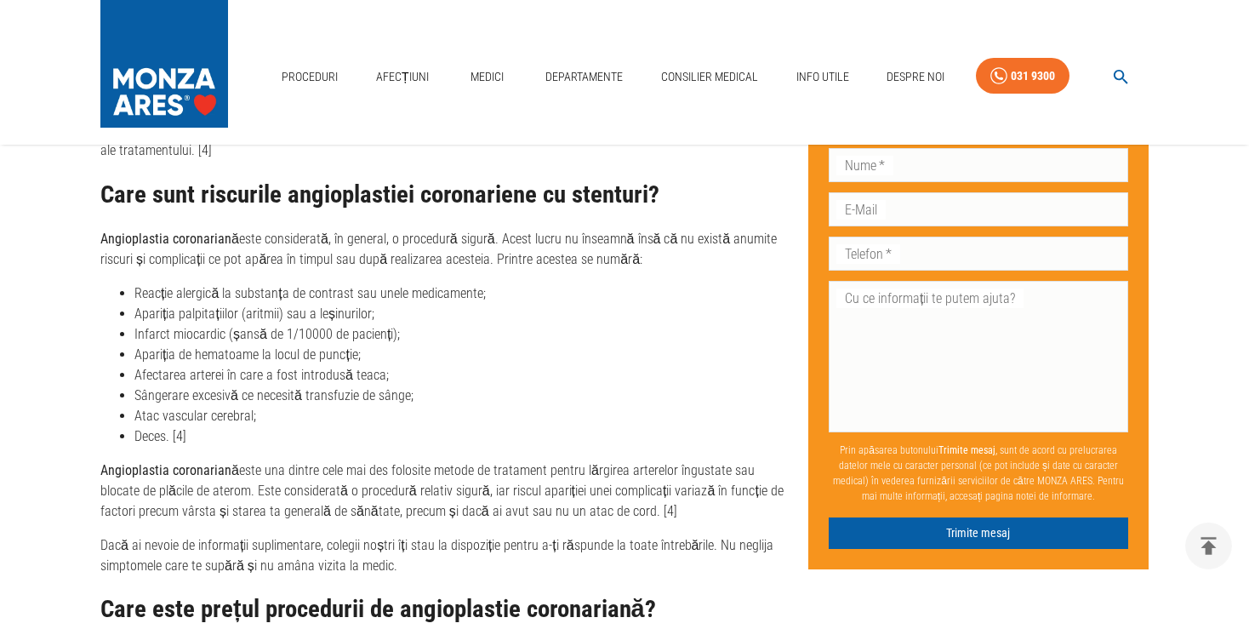
scroll to position [5842, 0]
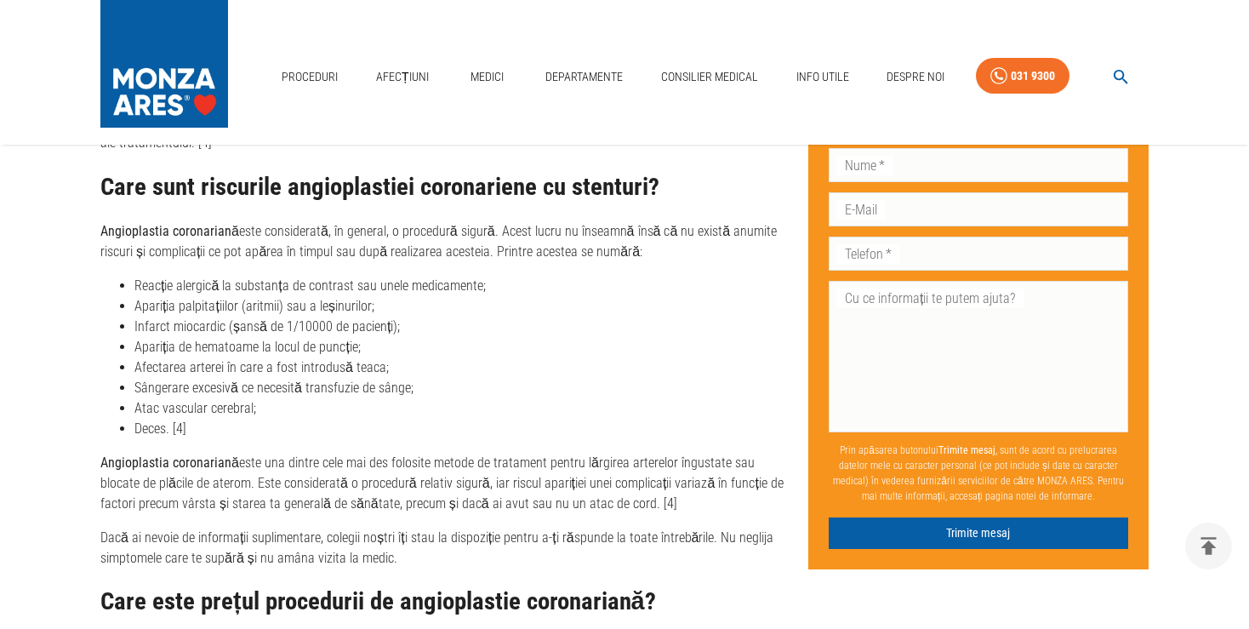
drag, startPoint x: 465, startPoint y: 451, endPoint x: 758, endPoint y: 468, distance: 293.3
click at [758, 468] on p "Angioplastia coronariană este una dintre cele mai des folosite metode de tratam…" at bounding box center [447, 483] width 695 height 61
click at [380, 488] on div "Care sunt riscurile angioplastiei coronariene cu stenturi? Angioplastia coronar…" at bounding box center [447, 446] width 695 height 544
drag, startPoint x: 437, startPoint y: 471, endPoint x: 625, endPoint y: 466, distance: 187.3
click at [625, 466] on p "Angioplastia coronariană este una dintre cele mai des folosite metode de tratam…" at bounding box center [447, 483] width 695 height 61
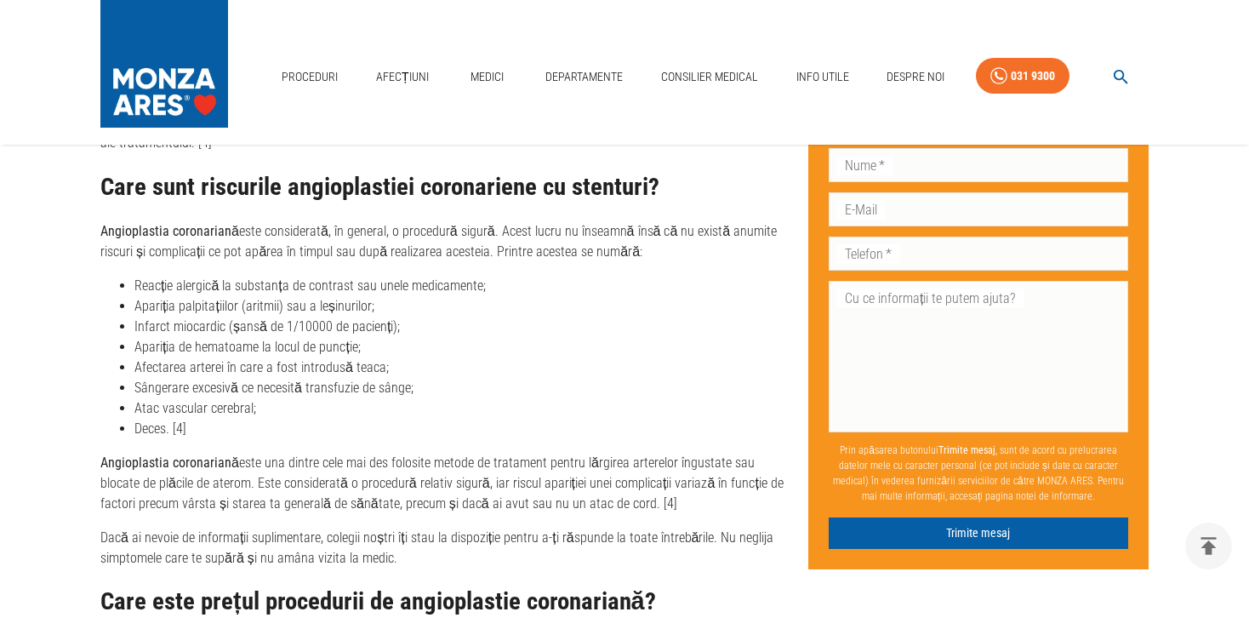
click at [608, 475] on p "Angioplastia coronariană este una dintre cele mai des folosite metode de tratam…" at bounding box center [447, 483] width 695 height 61
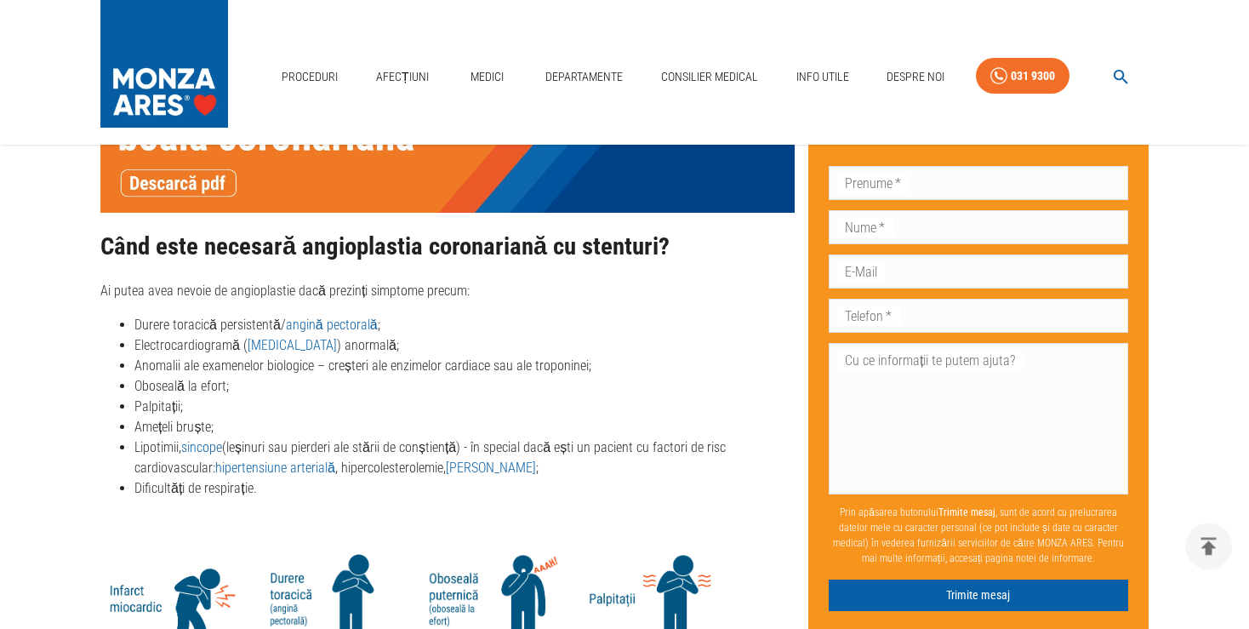
scroll to position [1977, 0]
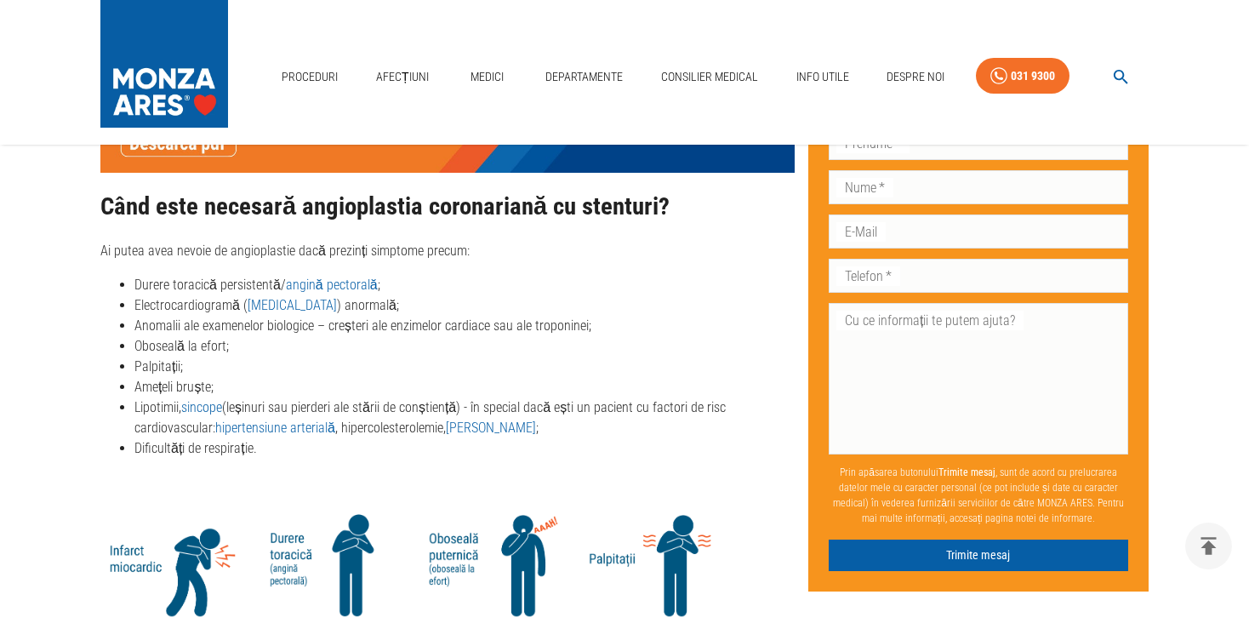
drag, startPoint x: 134, startPoint y: 352, endPoint x: 226, endPoint y: 370, distance: 93.6
click at [226, 370] on ul "Durere toracică persistentă/ angină pectorală ; Electrocardiogramă ( [MEDICAL_D…" at bounding box center [447, 367] width 695 height 184
click at [376, 357] on li "Palpitații;" at bounding box center [464, 367] width 660 height 20
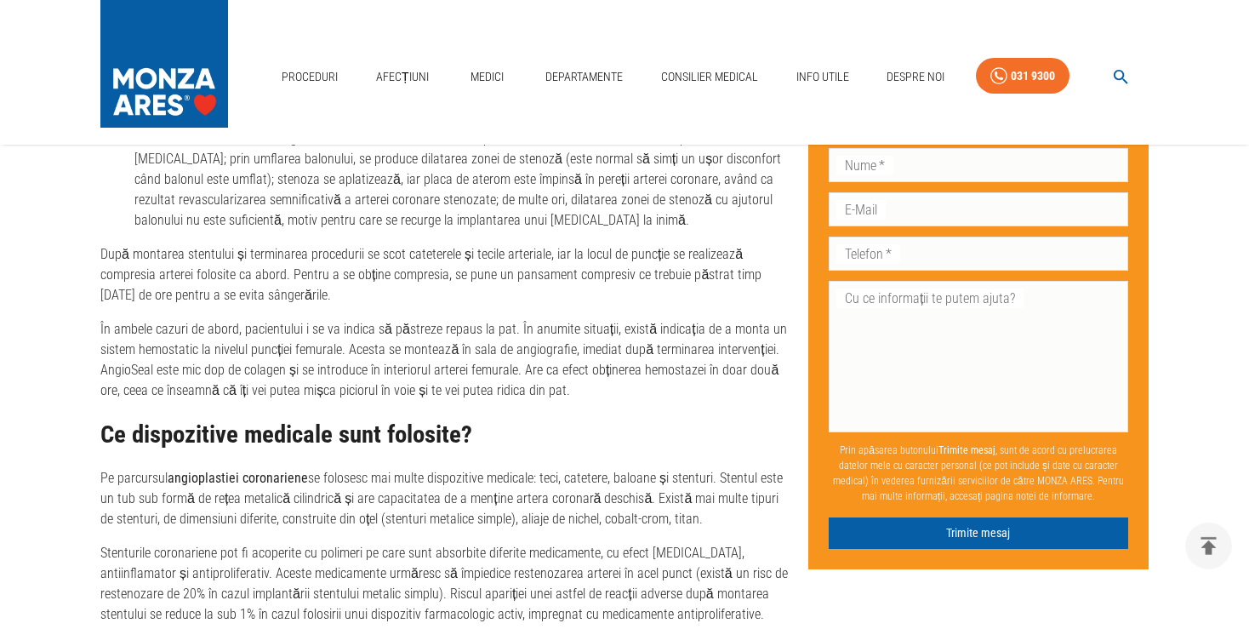
scroll to position [3685, 0]
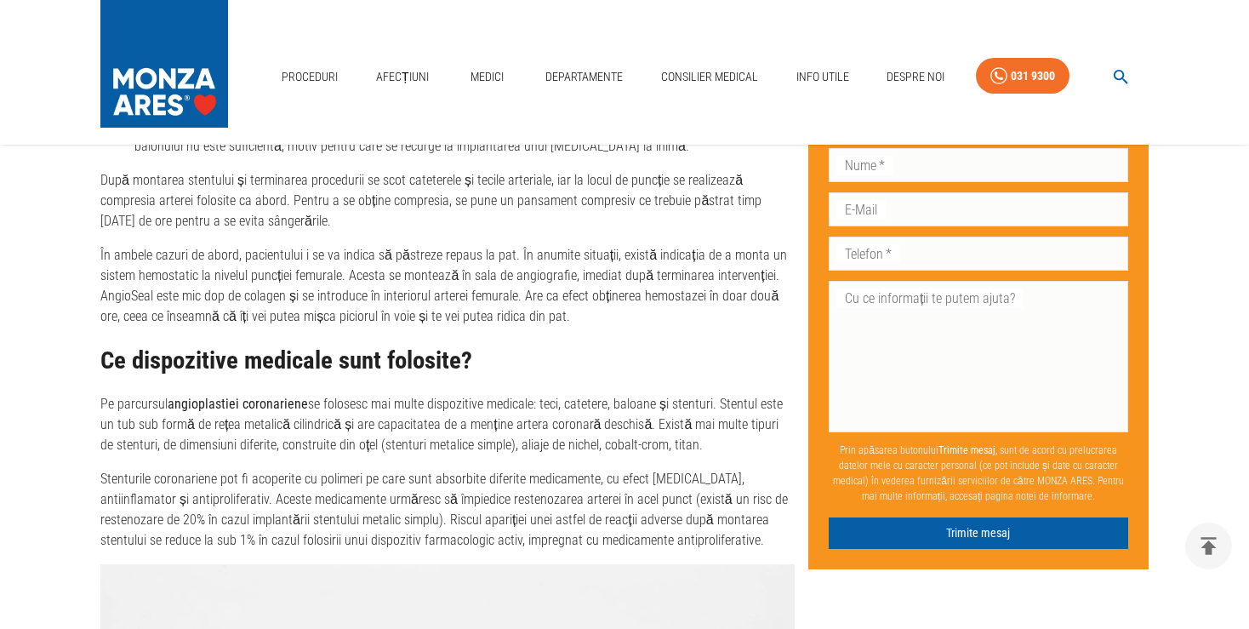
click at [346, 404] on p "Pe parcursul angioplastiei coronariene se folosesc mai multe dispozitive medica…" at bounding box center [447, 424] width 695 height 61
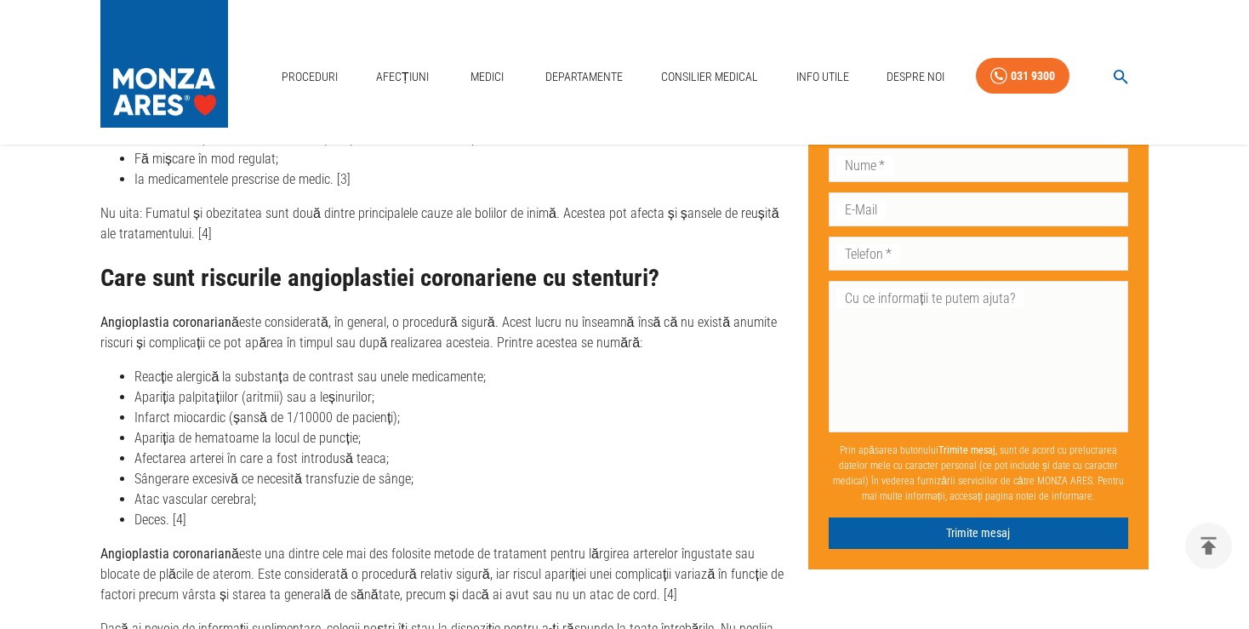
scroll to position [5752, 0]
drag, startPoint x: 135, startPoint y: 444, endPoint x: 428, endPoint y: 451, distance: 292.9
click at [428, 468] on li "Sângerare excesivă ce necesită transfuzie de sânge;" at bounding box center [464, 478] width 660 height 20
click at [289, 489] on li "Atac vascular cerebral;" at bounding box center [464, 499] width 660 height 20
drag, startPoint x: 138, startPoint y: 444, endPoint x: 415, endPoint y: 444, distance: 276.6
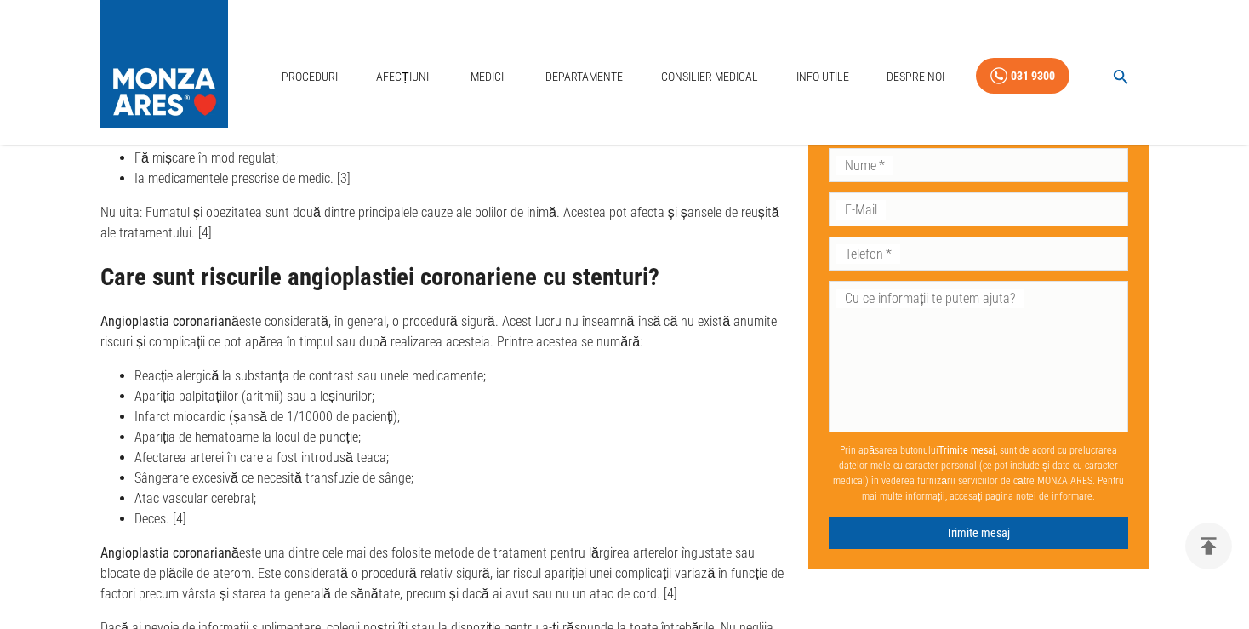
click at [415, 468] on li "Sângerare excesivă ce necesită transfuzie de sânge;" at bounding box center [464, 478] width 660 height 20
drag, startPoint x: 138, startPoint y: 467, endPoint x: 260, endPoint y: 466, distance: 121.7
click at [260, 489] on li "Atac vascular cerebral;" at bounding box center [464, 499] width 660 height 20
click at [243, 509] on li "Deces. [4]" at bounding box center [464, 519] width 660 height 20
drag, startPoint x: 254, startPoint y: 473, endPoint x: 134, endPoint y: 472, distance: 119.2
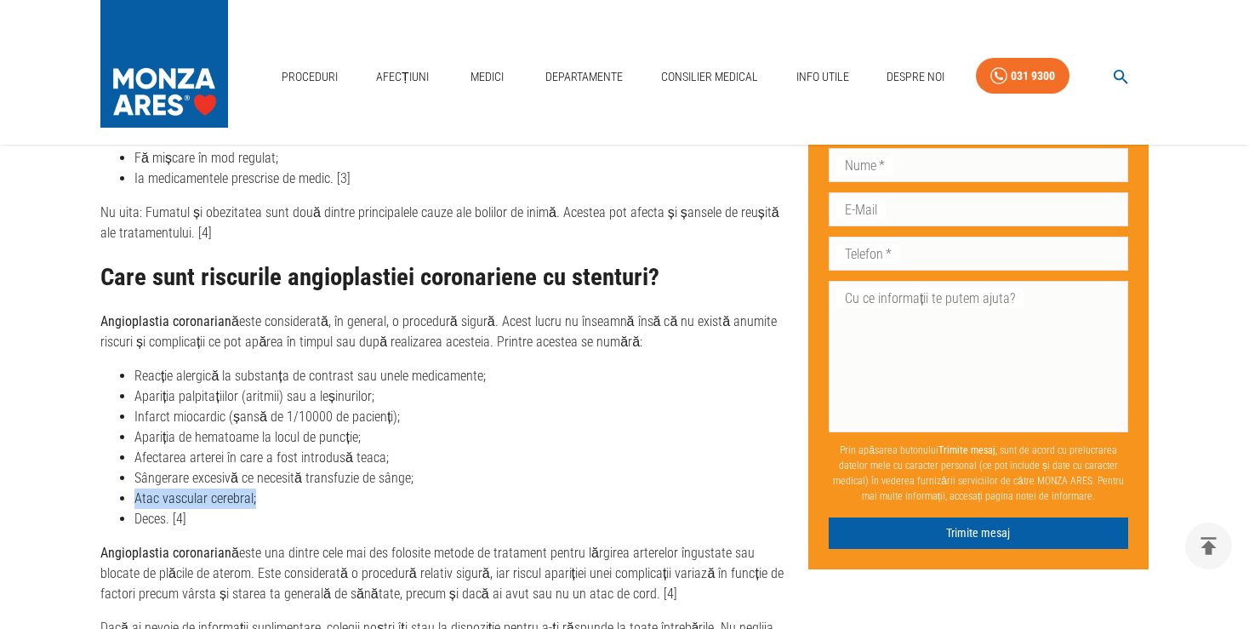
click at [134, 489] on li "Atac vascular cerebral;" at bounding box center [464, 499] width 660 height 20
drag, startPoint x: 196, startPoint y: 488, endPoint x: 136, endPoint y: 493, distance: 59.8
click at [136, 509] on li "Deces. [4]" at bounding box center [464, 519] width 660 height 20
click at [213, 509] on li "Deces. [4]" at bounding box center [464, 519] width 660 height 20
drag, startPoint x: 137, startPoint y: 380, endPoint x: 390, endPoint y: 389, distance: 253.0
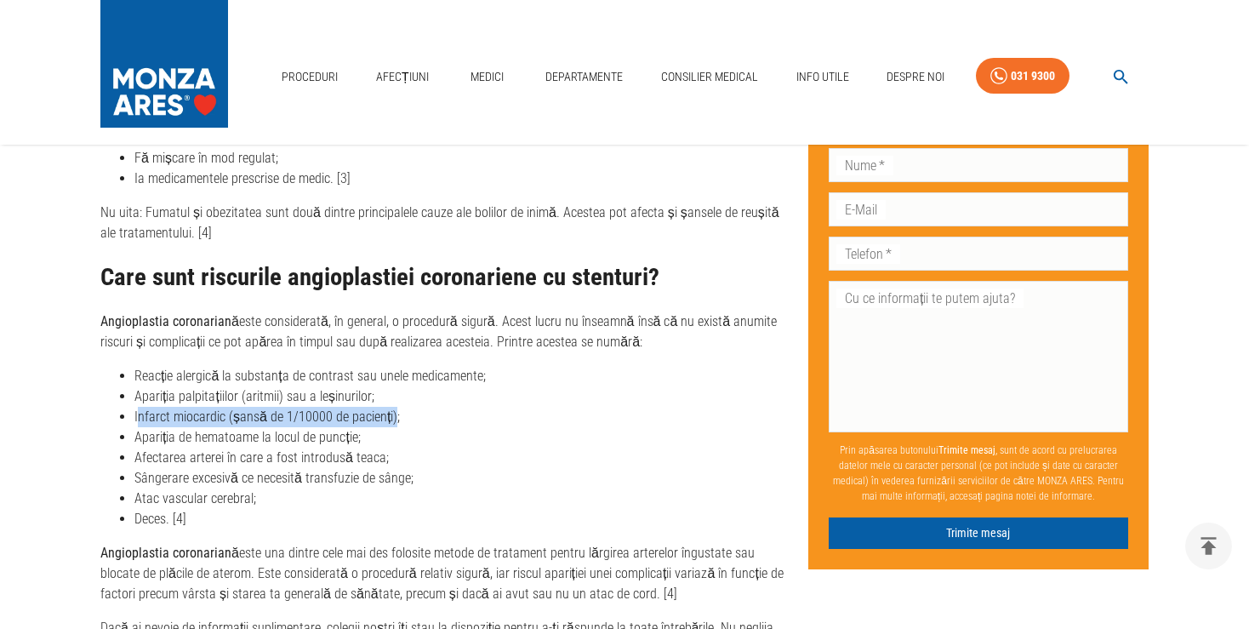
click at [390, 407] on li "Infarct miocardic (șansă de 1/10000 de pacienți);" at bounding box center [464, 417] width 660 height 20
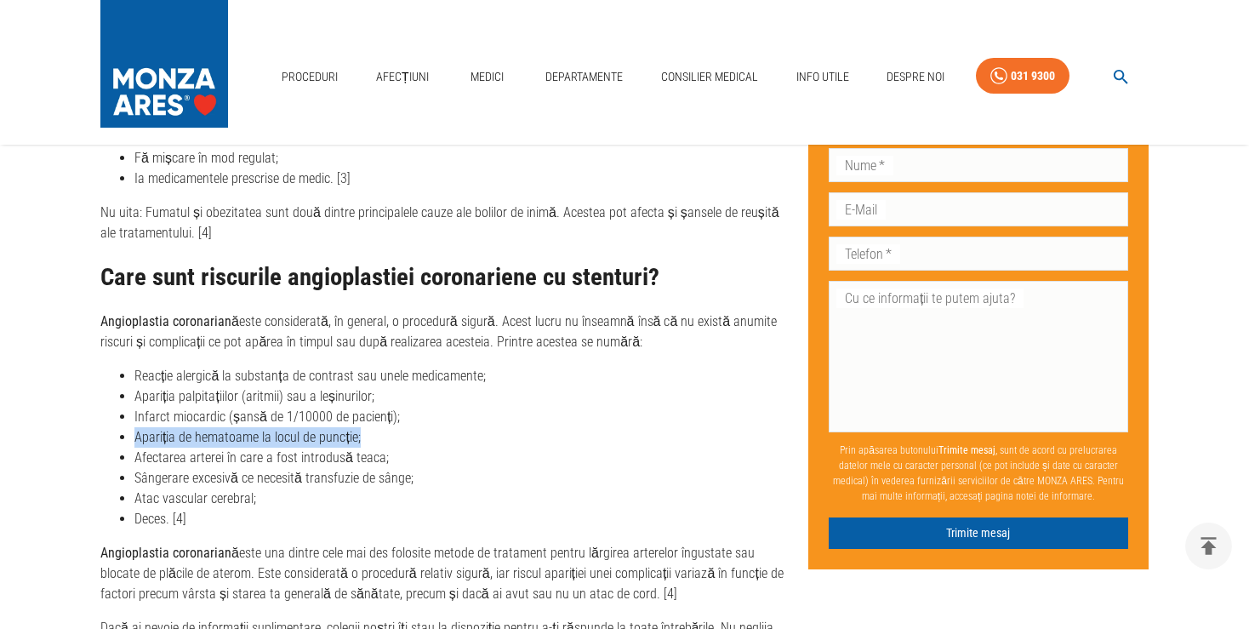
drag, startPoint x: 361, startPoint y: 407, endPoint x: 135, endPoint y: 408, distance: 225.6
click at [135, 427] on li "Apariția de hematoame la locul de puncție;" at bounding box center [464, 437] width 660 height 20
drag, startPoint x: 137, startPoint y: 421, endPoint x: 400, endPoint y: 423, distance: 263.0
click at [400, 448] on li "Afectarea arterei în care a fost introdusă teaca;" at bounding box center [464, 458] width 660 height 20
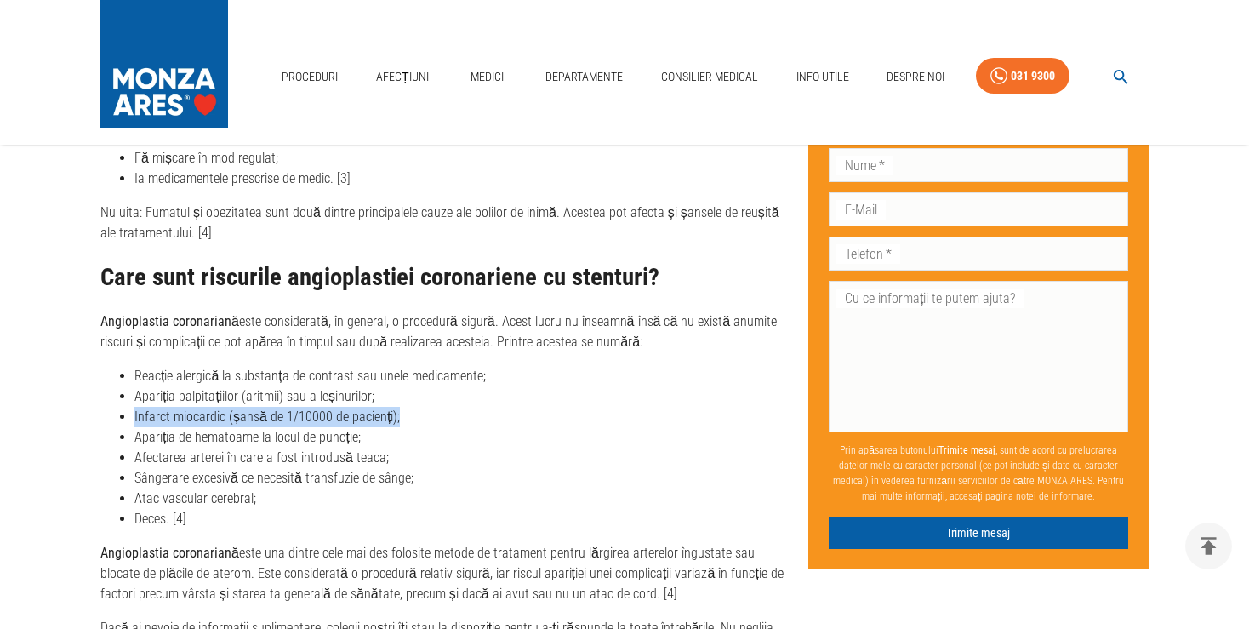
drag, startPoint x: 400, startPoint y: 386, endPoint x: 130, endPoint y: 386, distance: 269.8
click at [134, 407] on li "Infarct miocardic (șansă de 1/10000 de pacienți);" at bounding box center [464, 417] width 660 height 20
drag, startPoint x: 138, startPoint y: 421, endPoint x: 392, endPoint y: 431, distance: 253.8
click at [392, 448] on li "Afectarea arterei în care a fost introdusă teaca;" at bounding box center [464, 458] width 660 height 20
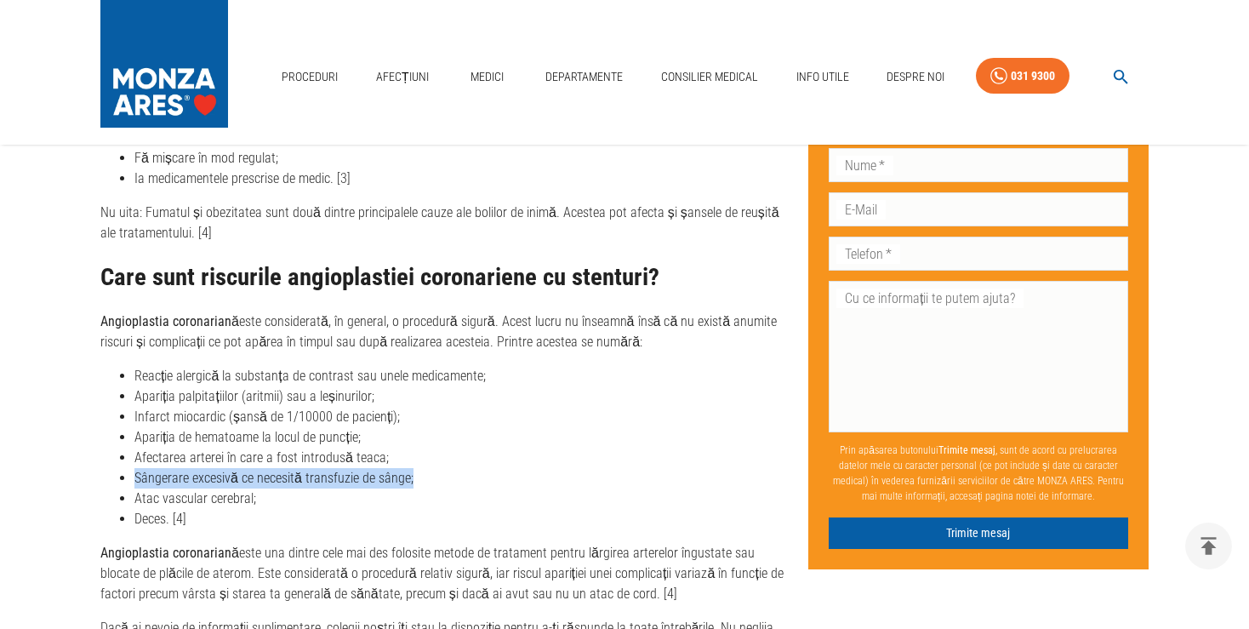
drag, startPoint x: 409, startPoint y: 451, endPoint x: 123, endPoint y: 448, distance: 286.9
click at [134, 468] on li "Sângerare excesivă ce necesită transfuzie de sânge;" at bounding box center [464, 478] width 660 height 20
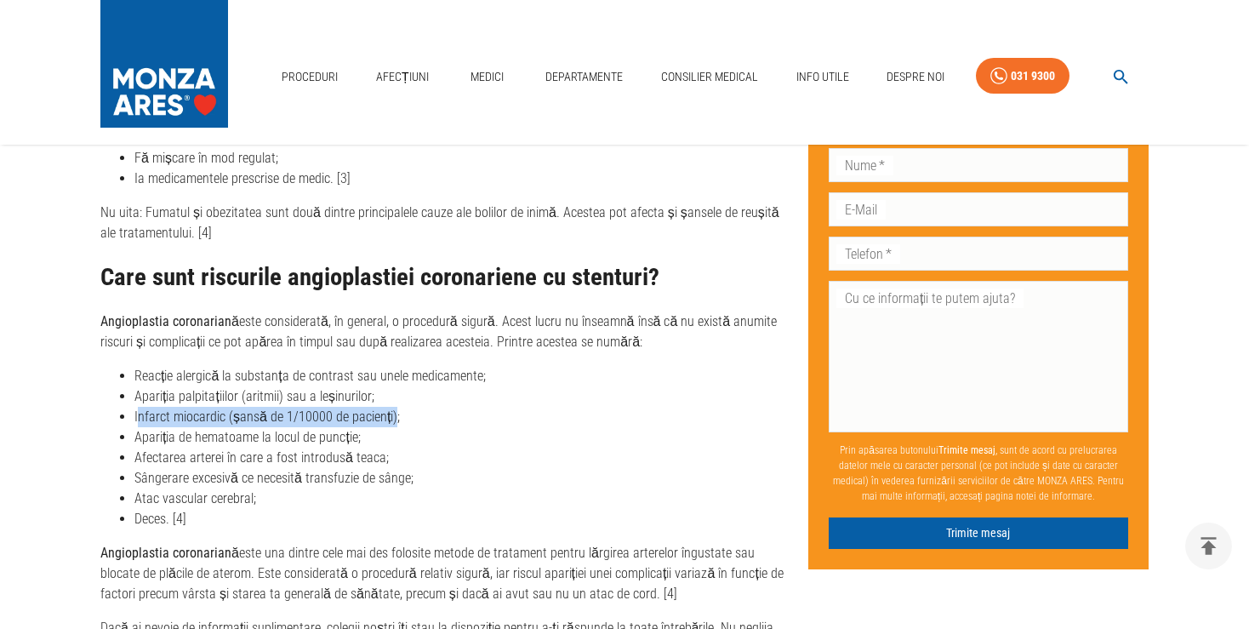
drag, startPoint x: 137, startPoint y: 380, endPoint x: 390, endPoint y: 383, distance: 252.8
click at [390, 407] on li "Infarct miocardic (șansă de 1/10000 de pacienți);" at bounding box center [464, 417] width 660 height 20
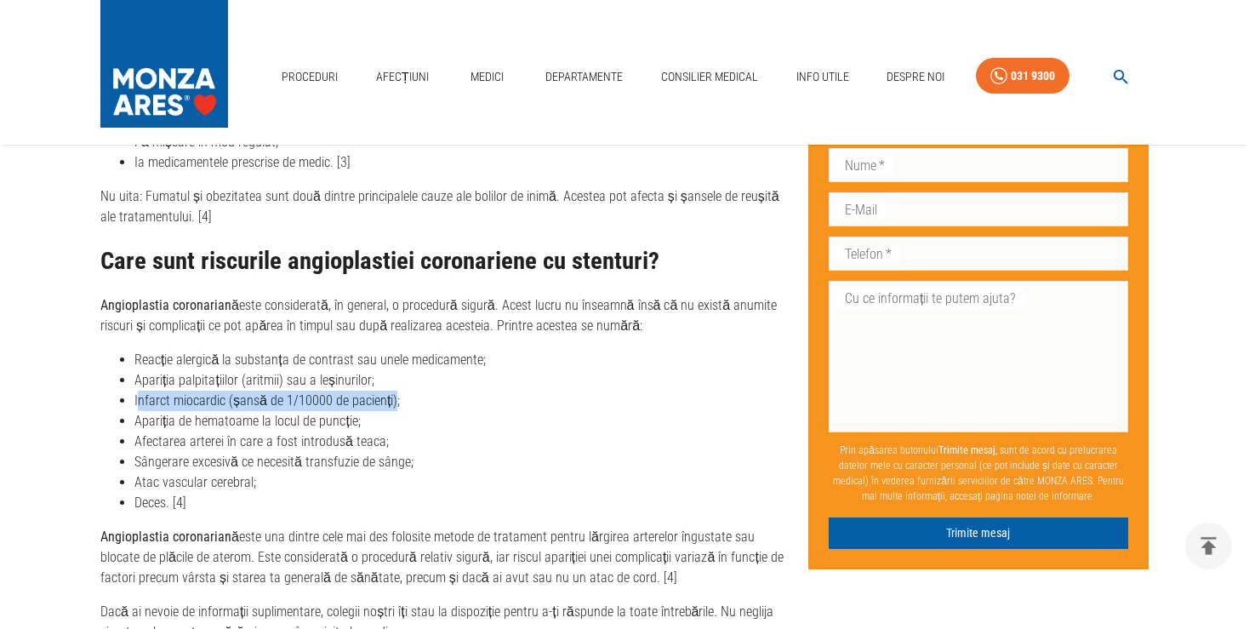
scroll to position [5842, 0]
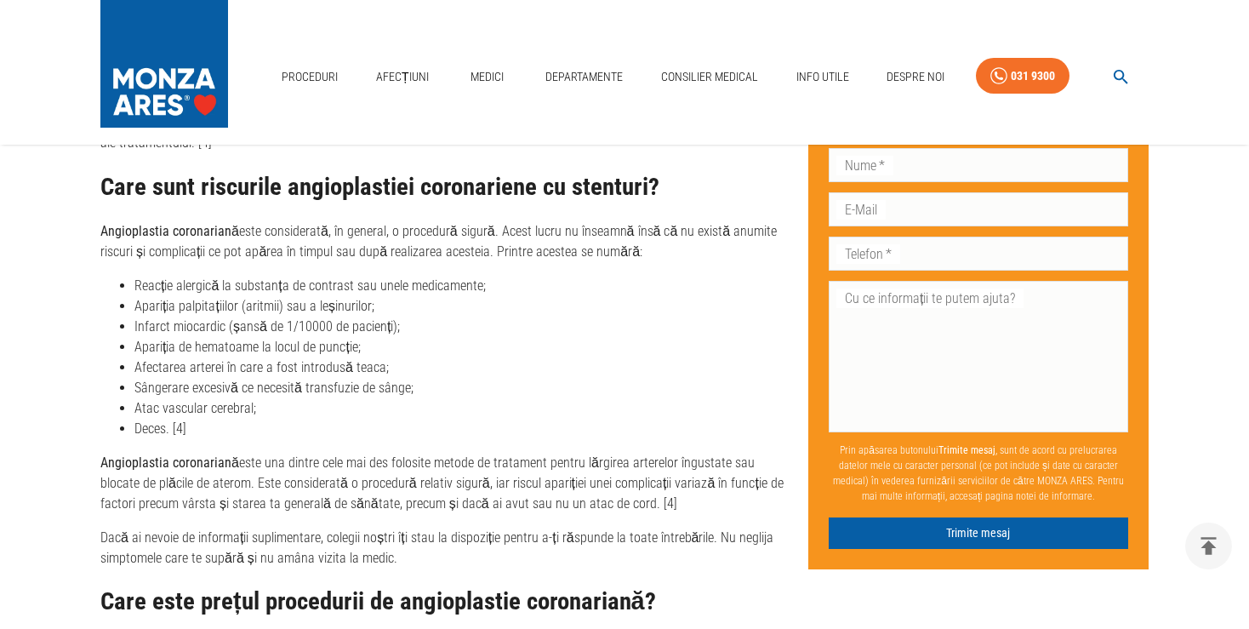
click at [267, 398] on li "Atac vascular cerebral;" at bounding box center [464, 408] width 660 height 20
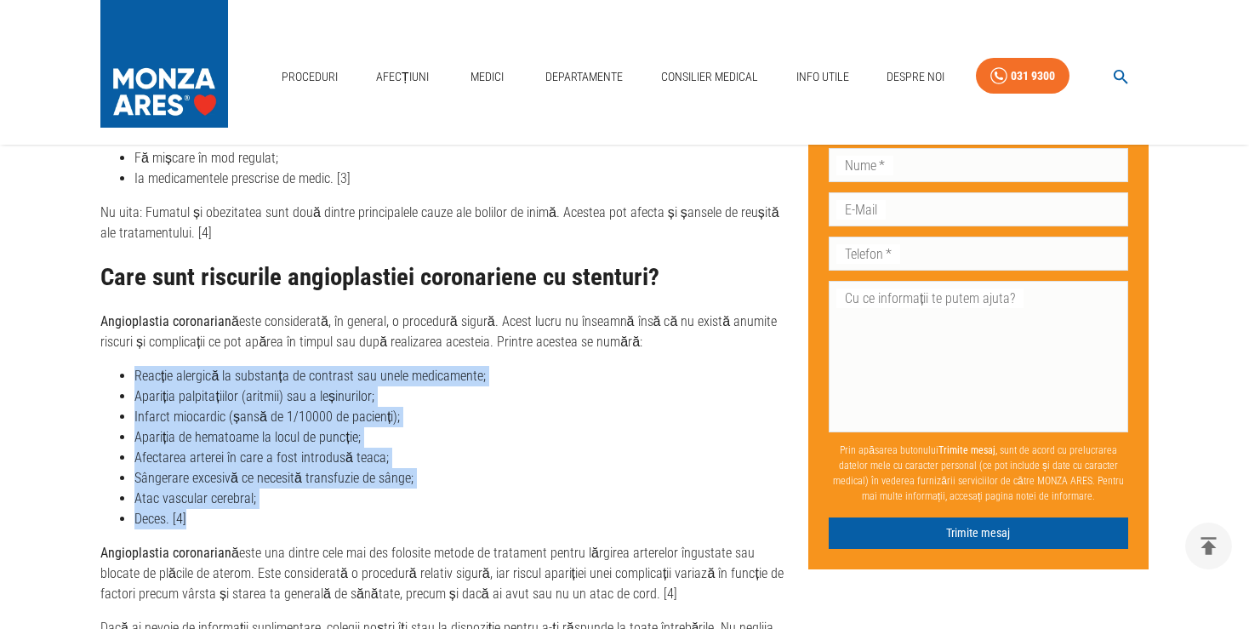
drag, startPoint x: 138, startPoint y: 339, endPoint x: 221, endPoint y: 487, distance: 170.0
click at [221, 487] on ul "Reacție alergică la substanța de contrast sau unele medicamente; Apariția palpi…" at bounding box center [447, 447] width 695 height 163
click at [260, 489] on li "Atac vascular cerebral;" at bounding box center [464, 499] width 660 height 20
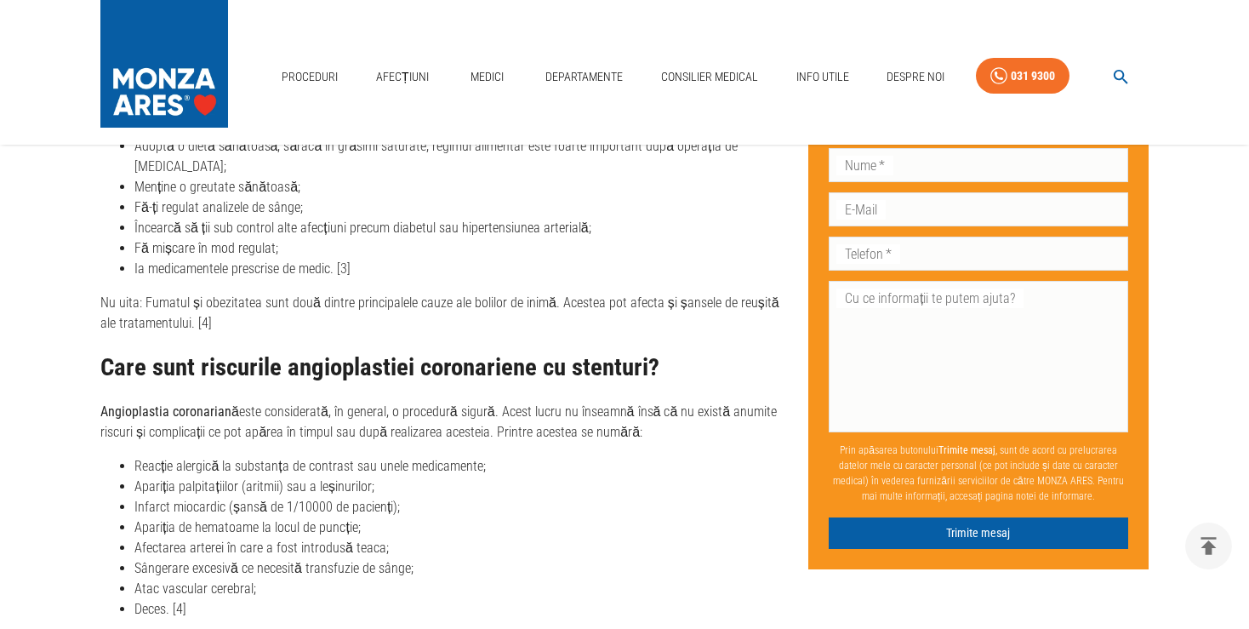
scroll to position [5303, 0]
